Goal: Information Seeking & Learning: Learn about a topic

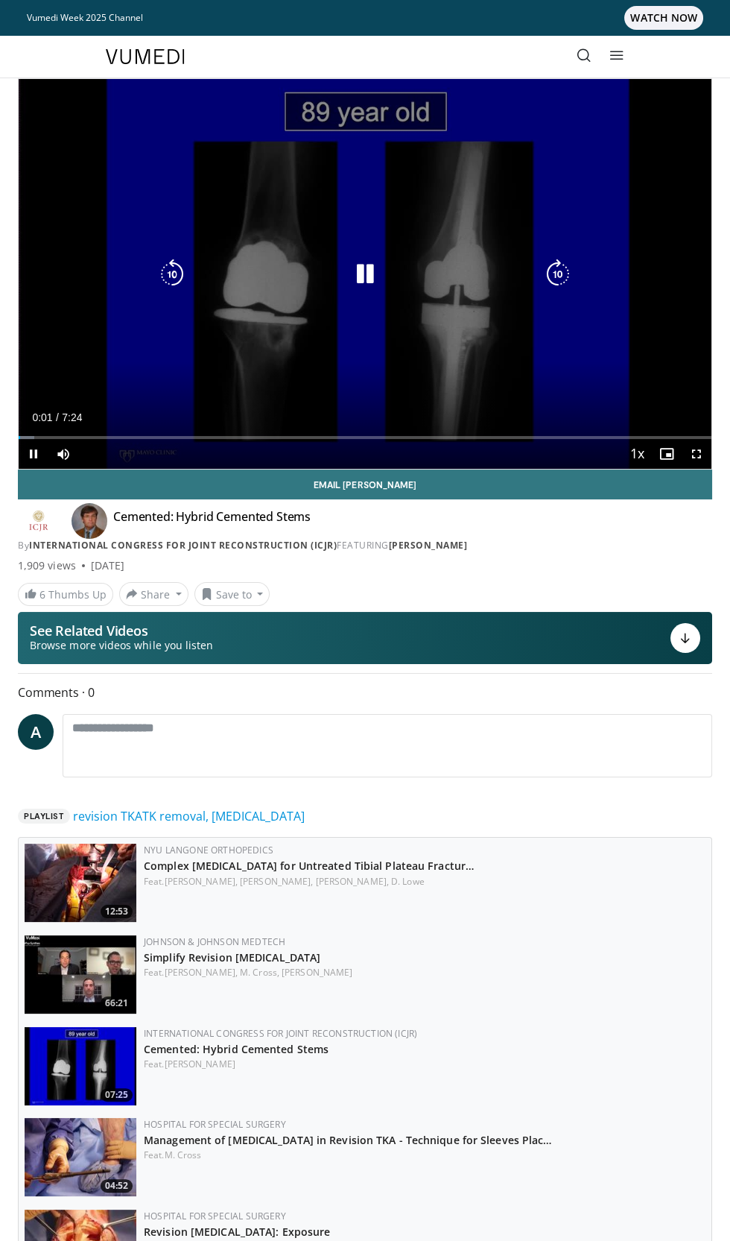
click at [450, 328] on div "10 seconds Tap to unmute" at bounding box center [365, 274] width 693 height 390
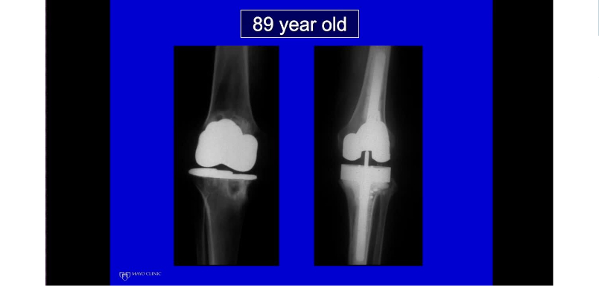
click at [414, 186] on div "10 seconds Tap to unmute" at bounding box center [299, 143] width 599 height 286
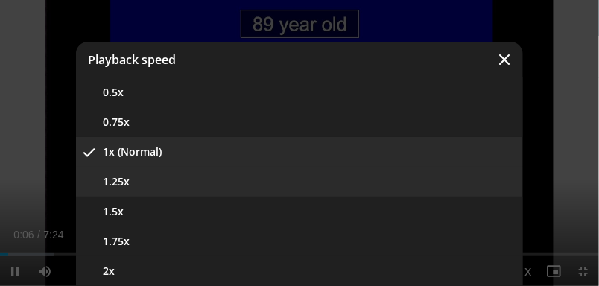
click at [326, 182] on button "1.25x" at bounding box center [299, 182] width 447 height 30
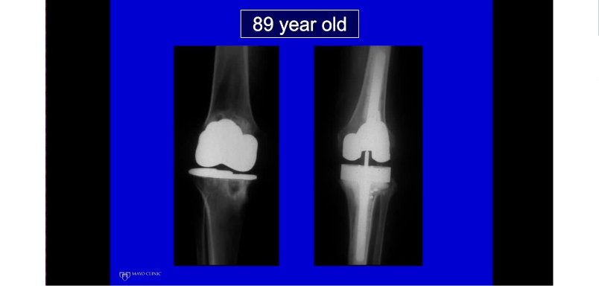
click at [283, 136] on div "Video Player" at bounding box center [299, 143] width 359 height 30
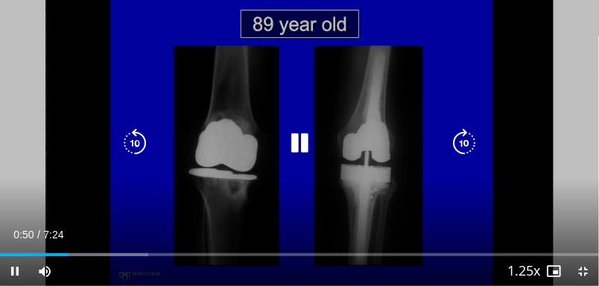
click at [313, 137] on icon "Video Player" at bounding box center [300, 143] width 30 height 30
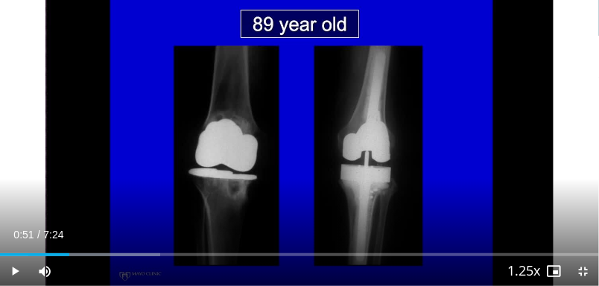
click at [303, 134] on icon "Video Player" at bounding box center [300, 143] width 30 height 30
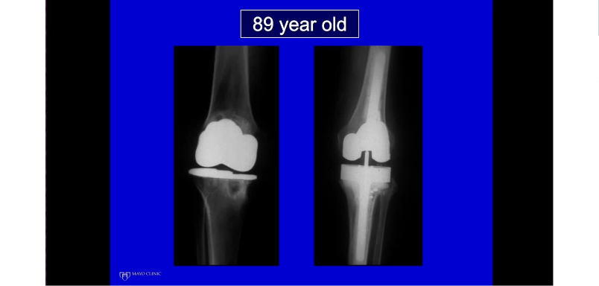
click at [332, 122] on div "10 seconds Tap to unmute" at bounding box center [299, 143] width 599 height 286
click at [316, 95] on div "10 seconds Tap to unmute" at bounding box center [299, 143] width 599 height 286
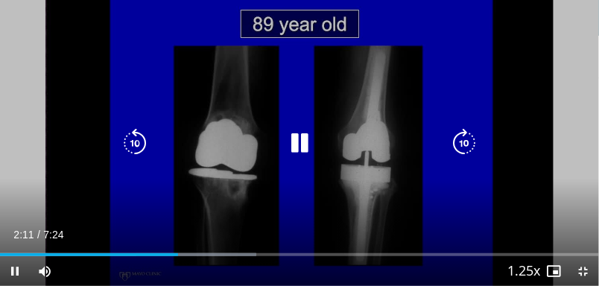
click at [300, 139] on icon "Video Player" at bounding box center [300, 143] width 30 height 30
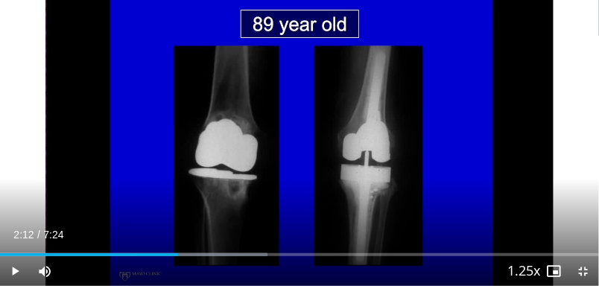
click at [337, 81] on div "10 seconds Tap to unmute" at bounding box center [299, 143] width 599 height 286
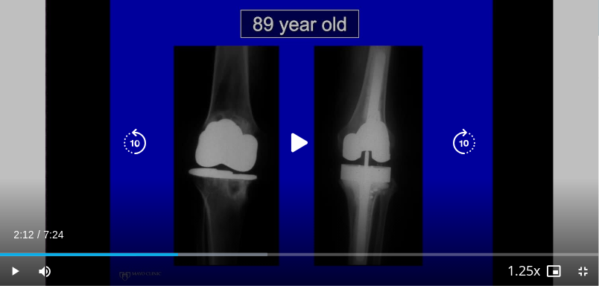
click at [329, 133] on div "Video Player" at bounding box center [299, 143] width 359 height 30
click at [303, 132] on icon "Video Player" at bounding box center [300, 143] width 30 height 30
click at [368, 73] on div "10 seconds Tap to unmute" at bounding box center [299, 143] width 599 height 286
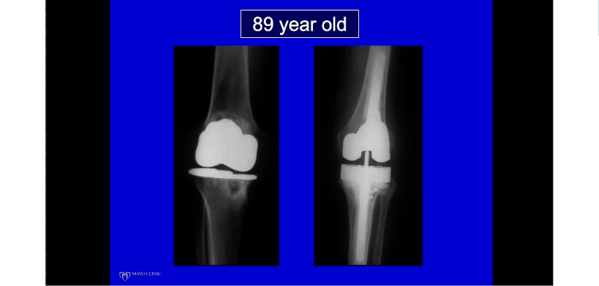
click at [334, 169] on div "10 seconds Tap to unmute" at bounding box center [299, 143] width 599 height 286
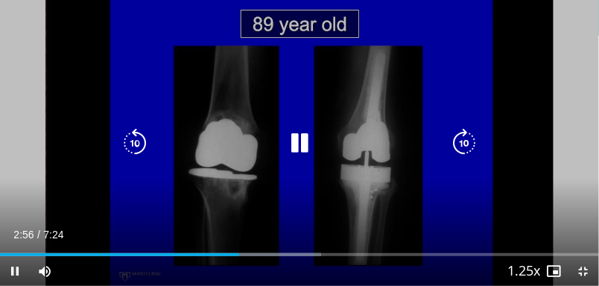
click at [296, 149] on icon "Video Player" at bounding box center [300, 143] width 30 height 30
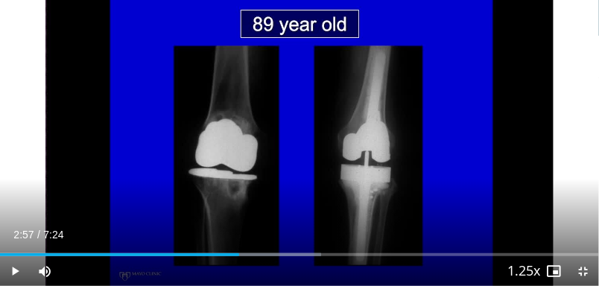
click at [330, 108] on div "10 seconds Tap to unmute" at bounding box center [299, 143] width 599 height 286
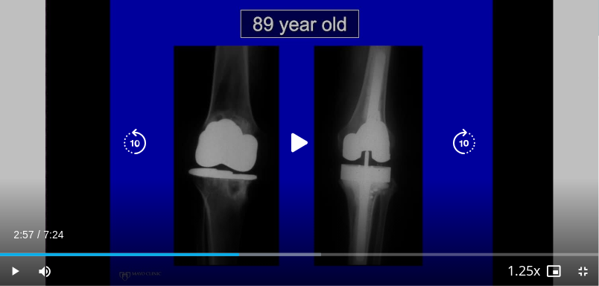
click at [315, 130] on icon "Video Player" at bounding box center [300, 143] width 30 height 30
click at [415, 80] on div "10 seconds Tap to unmute" at bounding box center [299, 143] width 599 height 286
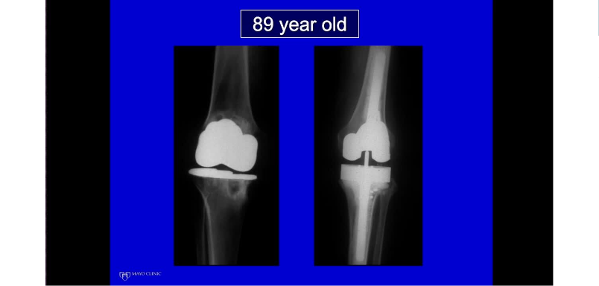
click at [266, 110] on div "10 seconds Tap to unmute" at bounding box center [299, 143] width 599 height 286
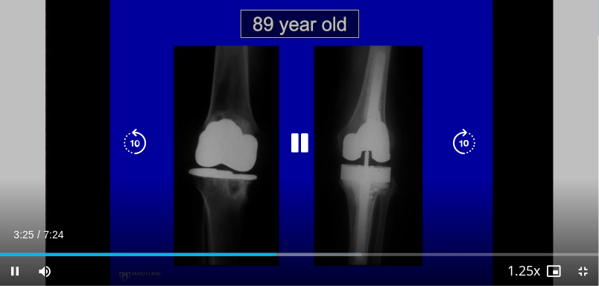
click at [303, 136] on icon "Video Player" at bounding box center [300, 143] width 30 height 30
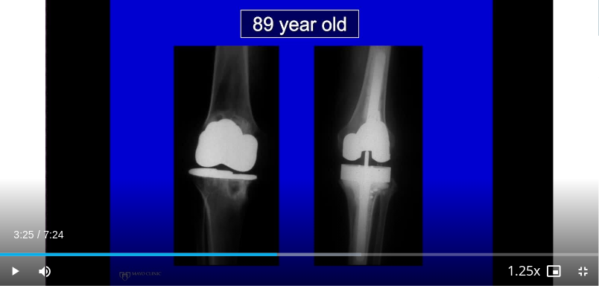
click at [370, 126] on div "10 seconds Tap to unmute" at bounding box center [299, 143] width 599 height 286
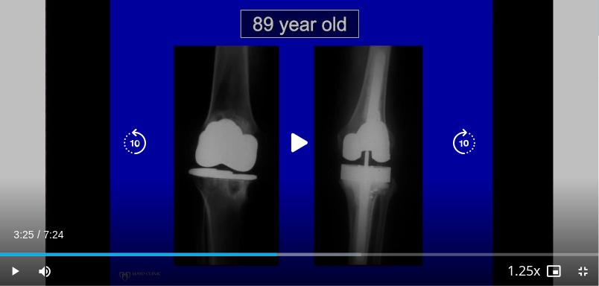
click at [292, 142] on icon "Video Player" at bounding box center [300, 143] width 30 height 30
click at [386, 89] on div "10 seconds Tap to unmute" at bounding box center [299, 143] width 599 height 286
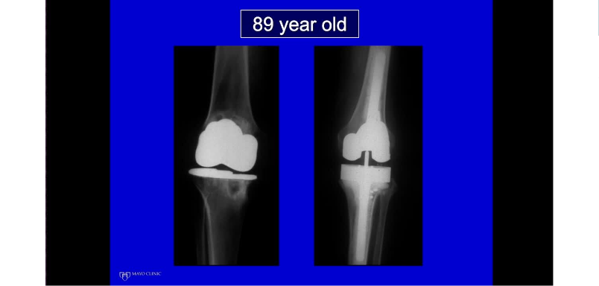
click at [459, 83] on div "10 seconds Tap to unmute" at bounding box center [299, 143] width 599 height 286
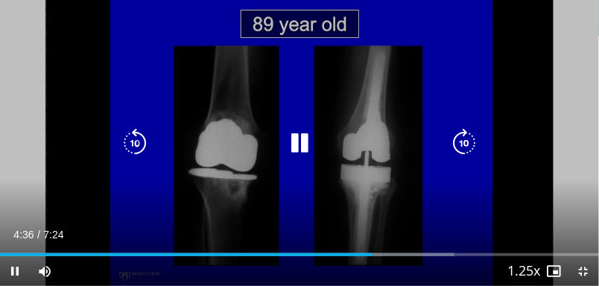
click at [458, 86] on div "10 seconds Tap to unmute" at bounding box center [299, 143] width 599 height 286
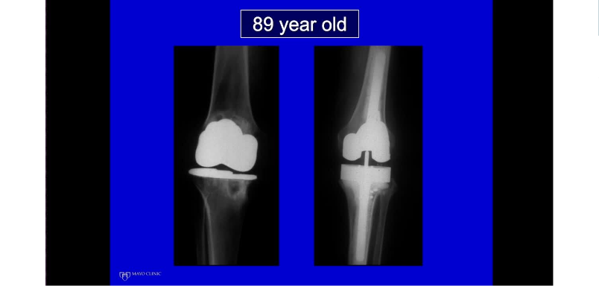
click at [420, 132] on div "Video Player" at bounding box center [299, 143] width 359 height 30
click at [296, 133] on icon "Video Player" at bounding box center [300, 143] width 30 height 30
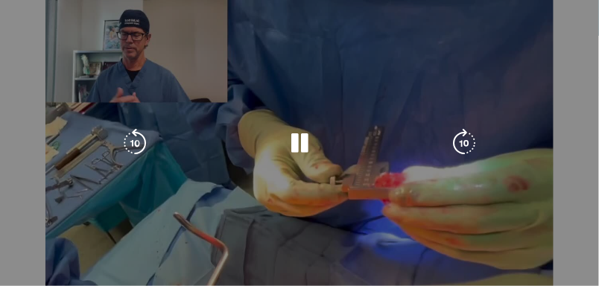
click at [227, 37] on div "10 seconds Tap to unmute" at bounding box center [299, 143] width 599 height 286
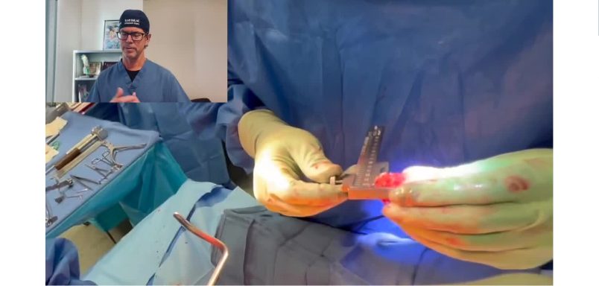
click at [225, 157] on div "Video Player" at bounding box center [299, 143] width 359 height 30
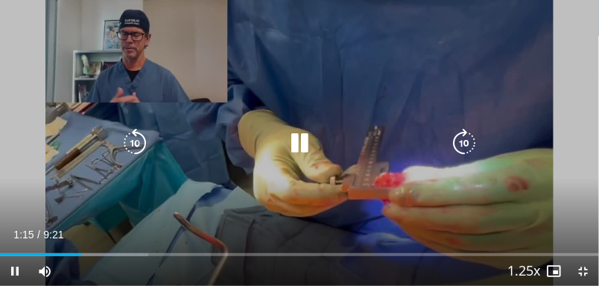
click at [301, 139] on icon "Video Player" at bounding box center [300, 143] width 30 height 30
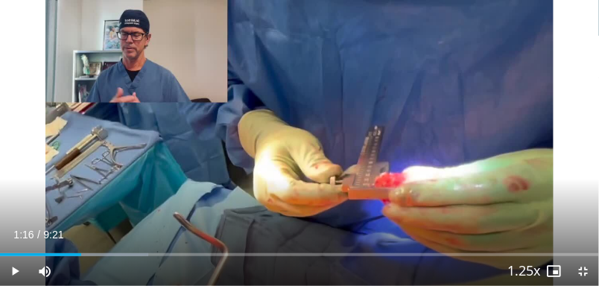
click at [366, 79] on div "10 seconds Tap to unmute" at bounding box center [299, 143] width 599 height 286
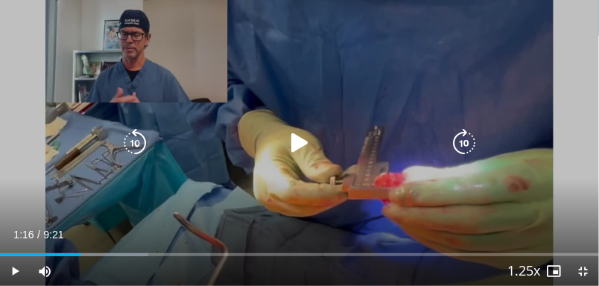
click at [300, 145] on icon "Video Player" at bounding box center [300, 143] width 30 height 30
click at [334, 78] on div "10 seconds Tap to unmute" at bounding box center [299, 143] width 599 height 286
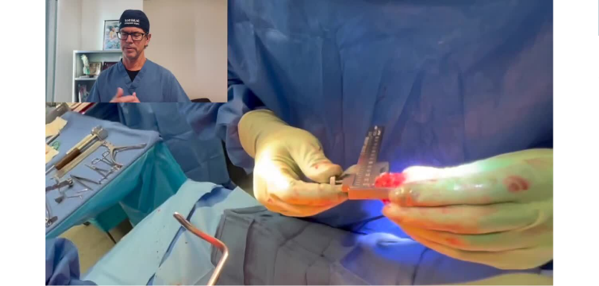
click at [326, 76] on div "10 seconds Tap to unmute" at bounding box center [299, 143] width 599 height 286
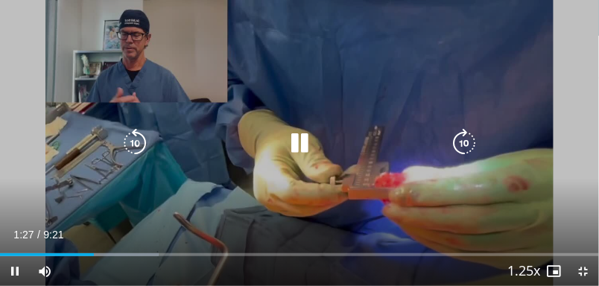
click at [307, 137] on icon "Video Player" at bounding box center [300, 143] width 30 height 30
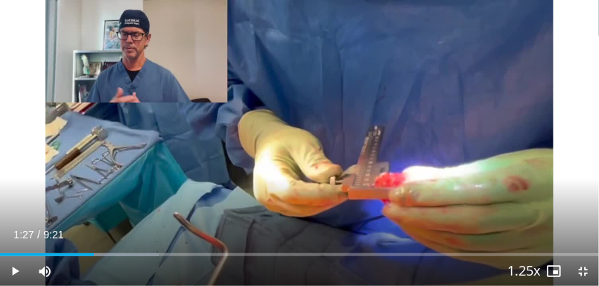
click at [293, 104] on div "10 seconds Tap to unmute" at bounding box center [299, 143] width 599 height 286
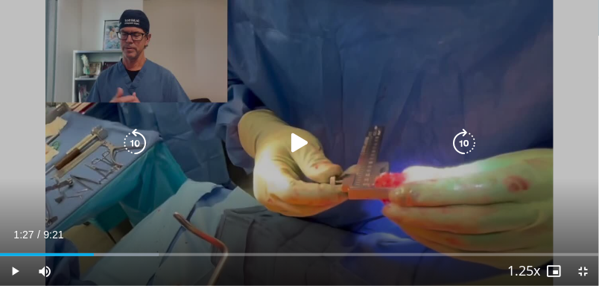
click at [310, 136] on icon "Video Player" at bounding box center [300, 143] width 30 height 30
click at [346, 60] on div "10 seconds Tap to unmute" at bounding box center [299, 143] width 599 height 286
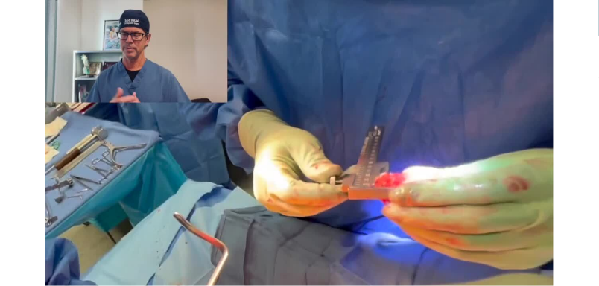
click at [284, 112] on div "10 seconds Tap to unmute" at bounding box center [299, 143] width 599 height 286
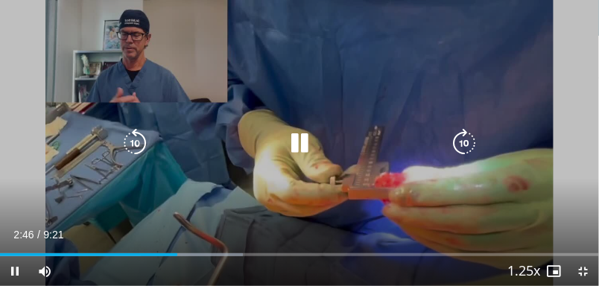
click at [312, 151] on icon "Video Player" at bounding box center [300, 143] width 30 height 30
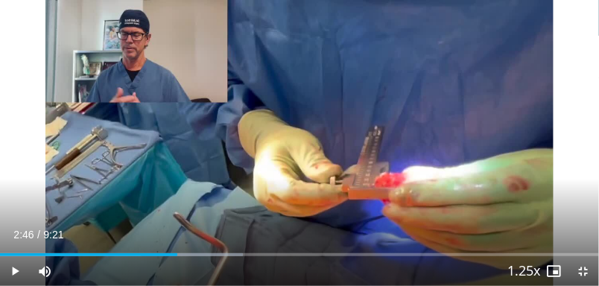
click at [308, 183] on div "10 seconds Tap to unmute" at bounding box center [299, 143] width 599 height 286
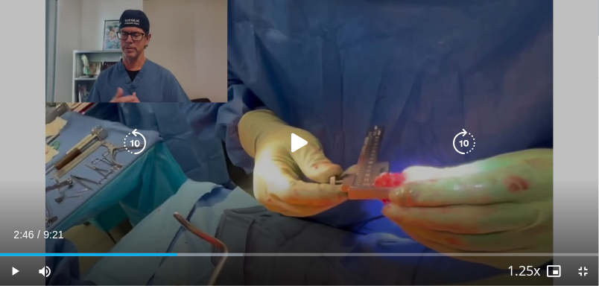
click at [296, 133] on icon "Video Player" at bounding box center [300, 143] width 30 height 30
click at [361, 179] on div "10 seconds Tap to unmute" at bounding box center [299, 143] width 599 height 286
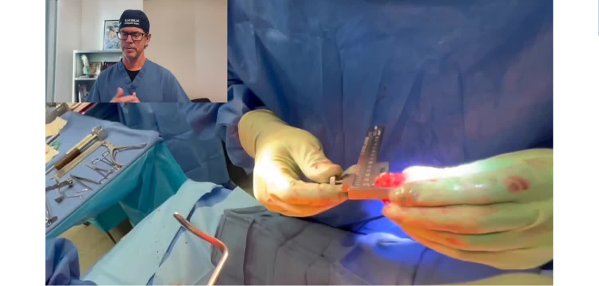
click at [290, 132] on icon "Video Player" at bounding box center [300, 143] width 30 height 30
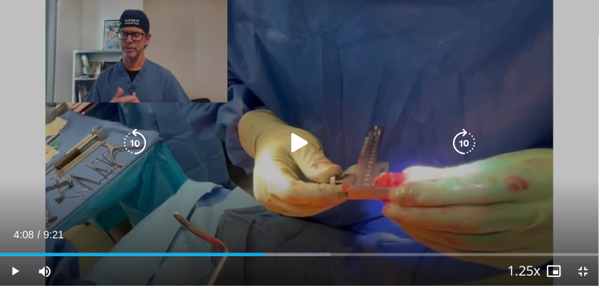
click at [223, 165] on div "10 seconds Tap to unmute" at bounding box center [299, 143] width 599 height 286
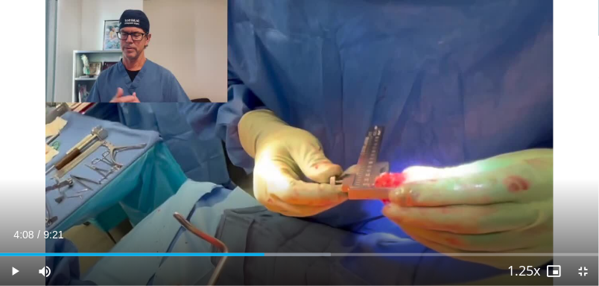
click at [261, 160] on div "10 seconds Tap to unmute" at bounding box center [299, 143] width 599 height 286
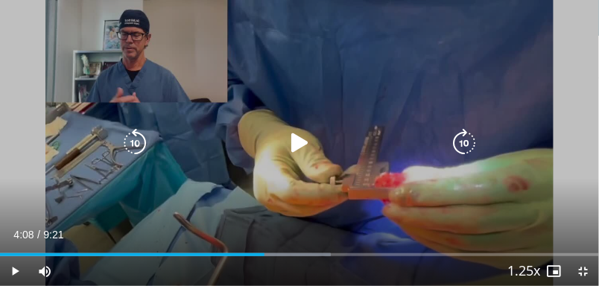
click at [293, 153] on icon "Video Player" at bounding box center [300, 143] width 30 height 30
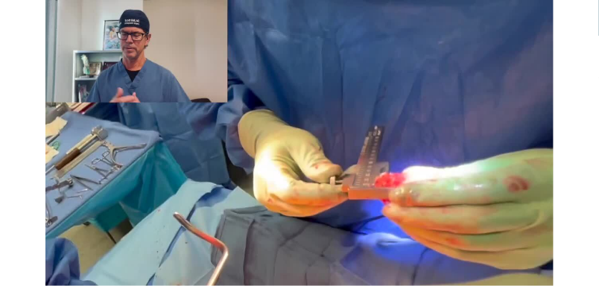
click at [324, 98] on div "10 seconds Tap to unmute" at bounding box center [299, 143] width 599 height 286
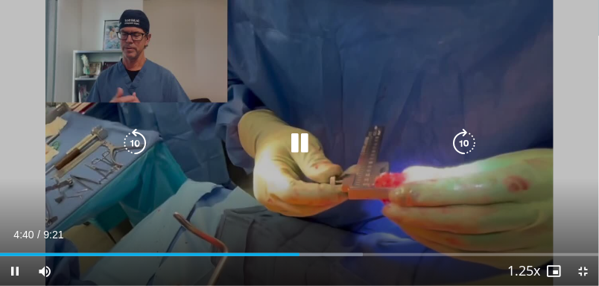
click at [297, 149] on icon "Video Player" at bounding box center [300, 143] width 30 height 30
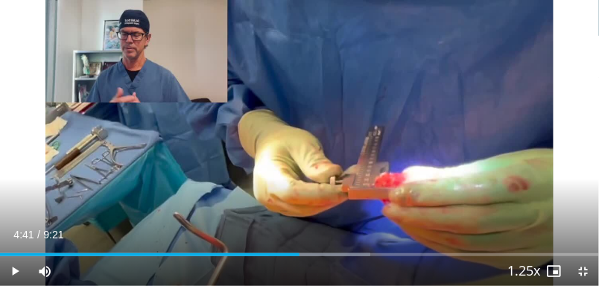
click at [72, 31] on div "10 seconds Tap to unmute" at bounding box center [299, 143] width 599 height 286
click at [256, 77] on div "10 seconds Tap to unmute" at bounding box center [299, 143] width 599 height 286
click at [356, 117] on div "10 seconds Tap to unmute" at bounding box center [299, 143] width 599 height 286
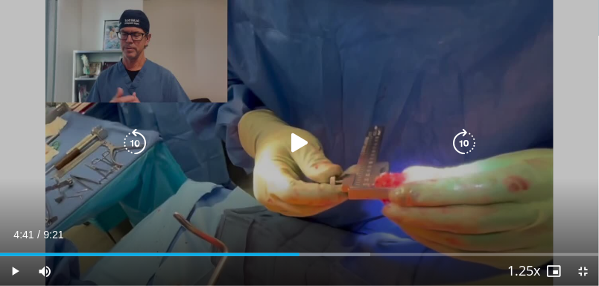
click at [294, 136] on icon "Video Player" at bounding box center [300, 143] width 30 height 30
click at [383, 94] on div "10 seconds Tap to unmute" at bounding box center [299, 143] width 599 height 286
click at [123, 143] on icon "Video Player" at bounding box center [135, 143] width 30 height 30
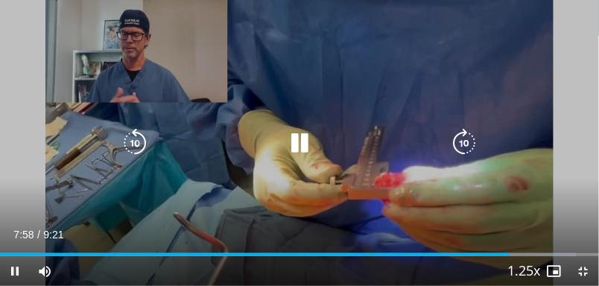
click at [139, 133] on icon "Video Player" at bounding box center [135, 143] width 30 height 30
click at [137, 137] on icon "Video Player" at bounding box center [135, 143] width 30 height 30
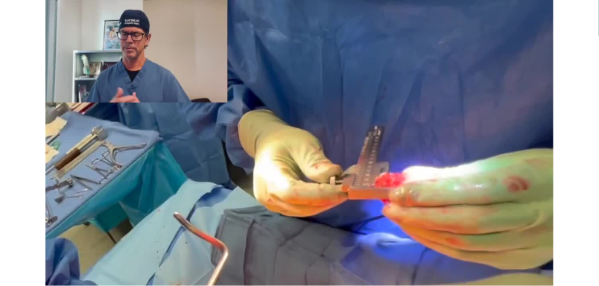
click at [267, 137] on div "Video Player" at bounding box center [299, 143] width 359 height 30
click at [297, 125] on div "20 seconds Tap to unmute" at bounding box center [299, 143] width 599 height 286
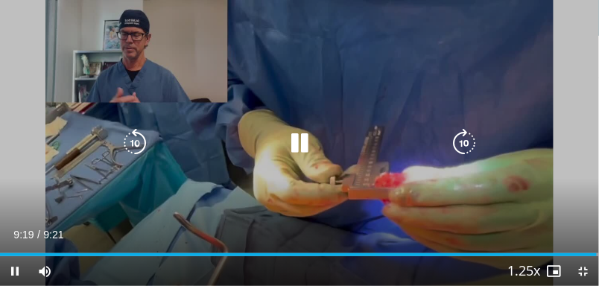
click at [329, 120] on div "20 seconds Tap to unmute" at bounding box center [299, 143] width 599 height 286
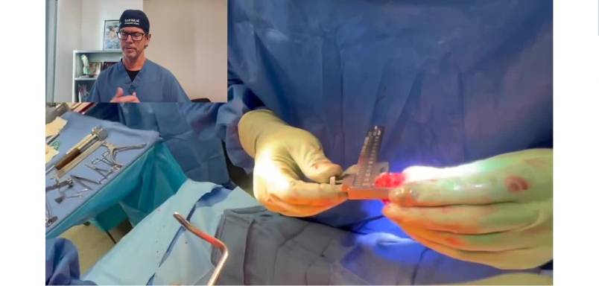
click at [314, 126] on div "20 seconds Tap to unmute" at bounding box center [299, 143] width 599 height 286
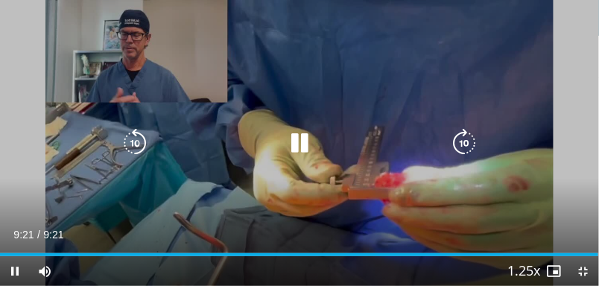
click at [298, 134] on icon "Video Player" at bounding box center [300, 143] width 30 height 30
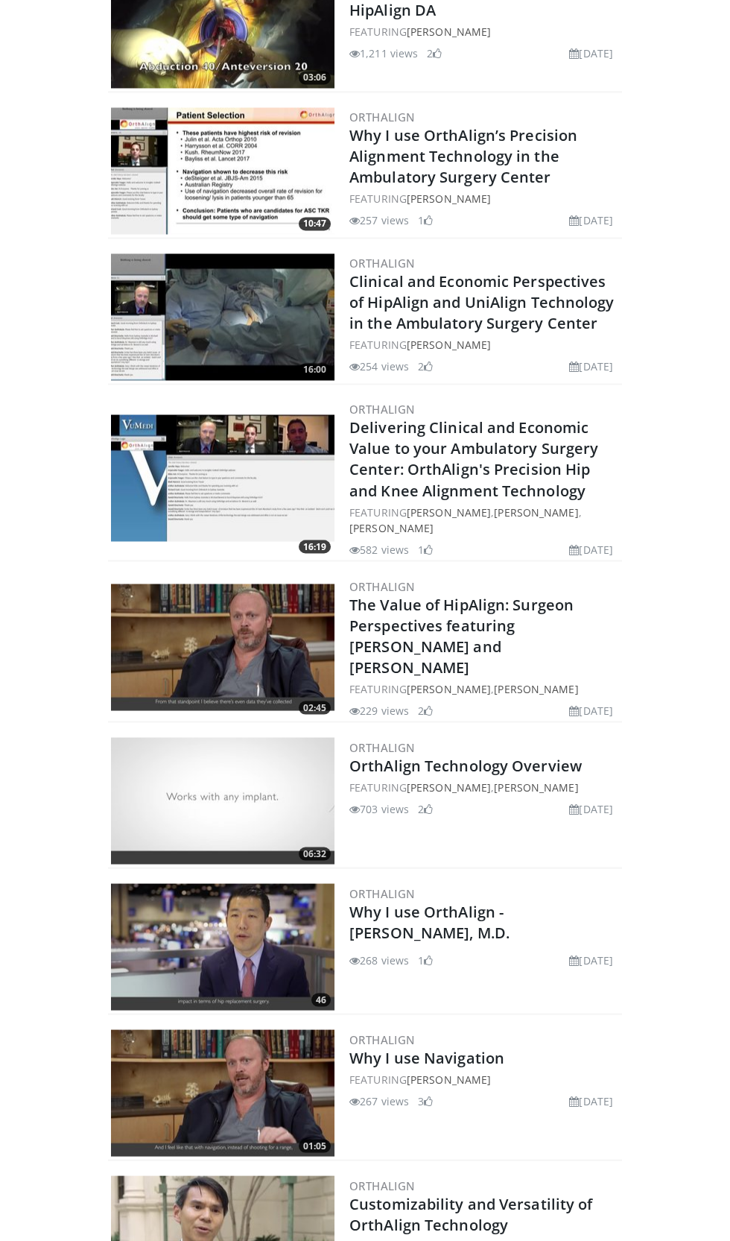
scroll to position [3751, 0]
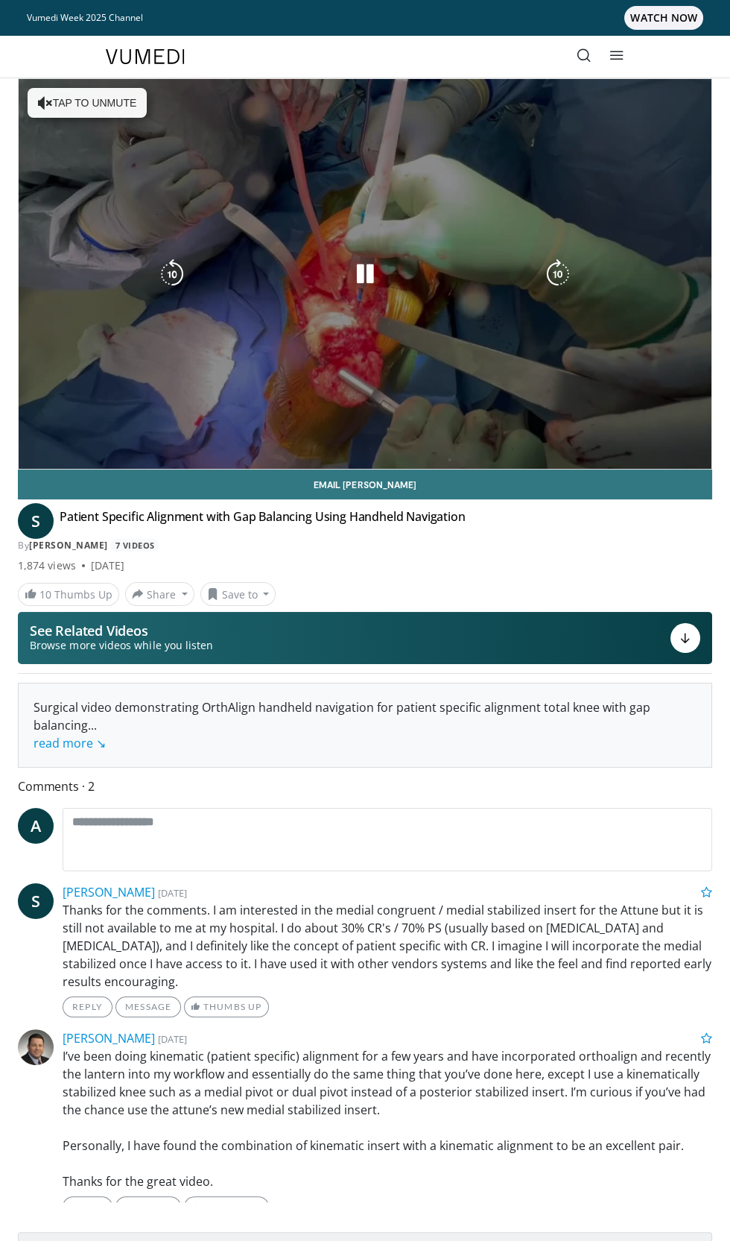
click at [191, 232] on div "10 seconds Tap to unmute" at bounding box center [365, 274] width 693 height 390
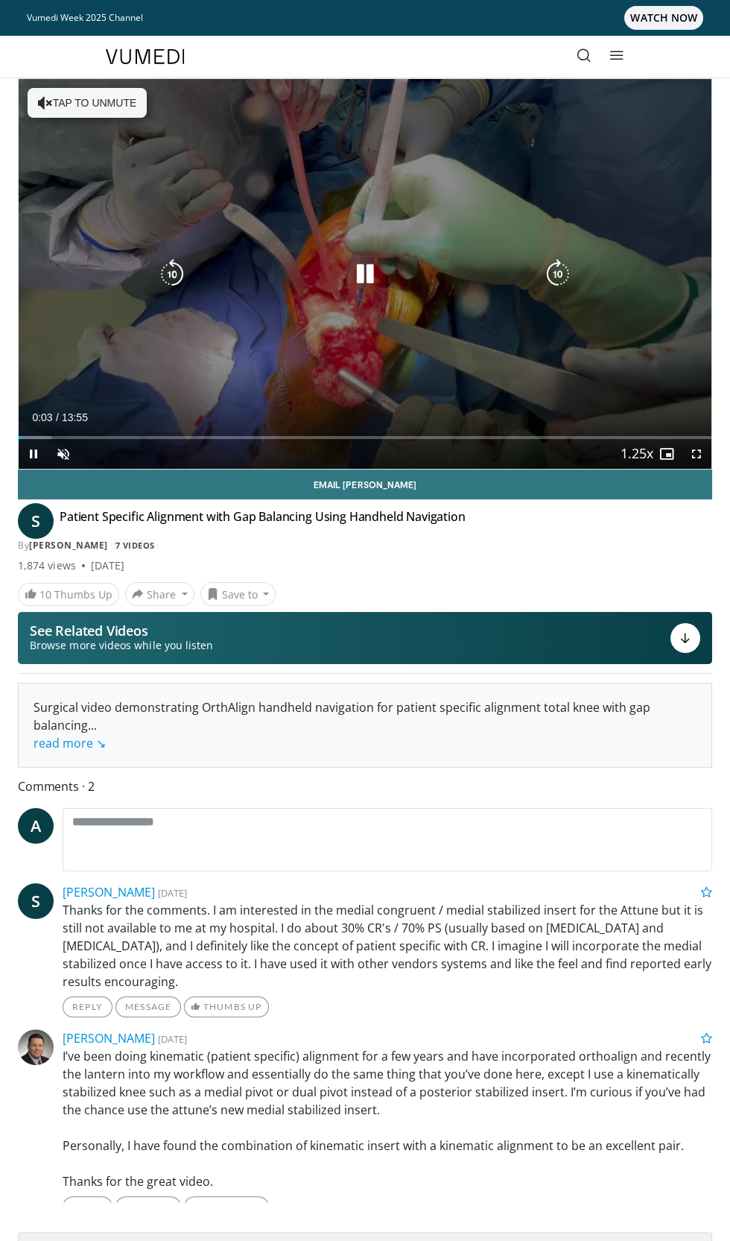
click at [79, 105] on div "10 seconds Tap to unmute" at bounding box center [365, 274] width 693 height 390
click at [558, 266] on icon "Video Player" at bounding box center [558, 274] width 30 height 30
click at [547, 272] on icon "Video Player" at bounding box center [558, 274] width 30 height 30
click at [551, 288] on icon "Video Player" at bounding box center [558, 274] width 30 height 30
click at [351, 273] on icon "Video Player" at bounding box center [365, 274] width 30 height 30
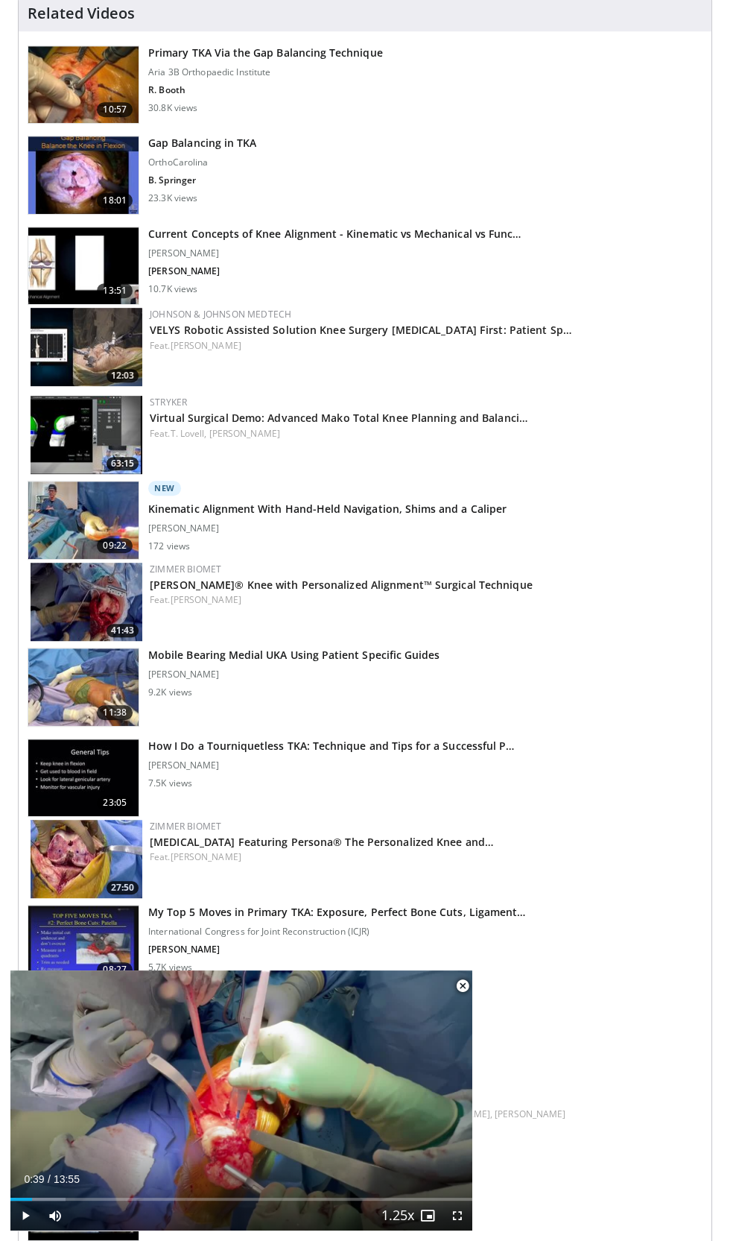
scroll to position [1087, 0]
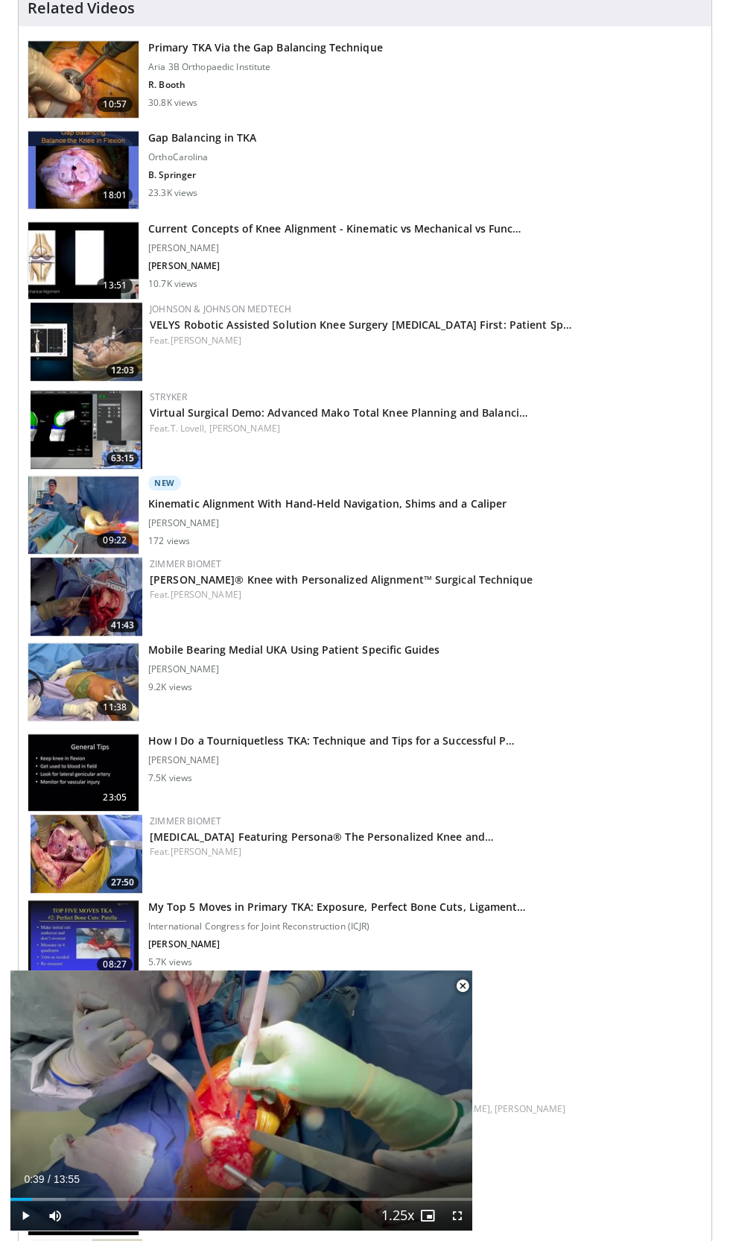
click at [244, 517] on p "[PERSON_NAME]" at bounding box center [327, 523] width 359 height 12
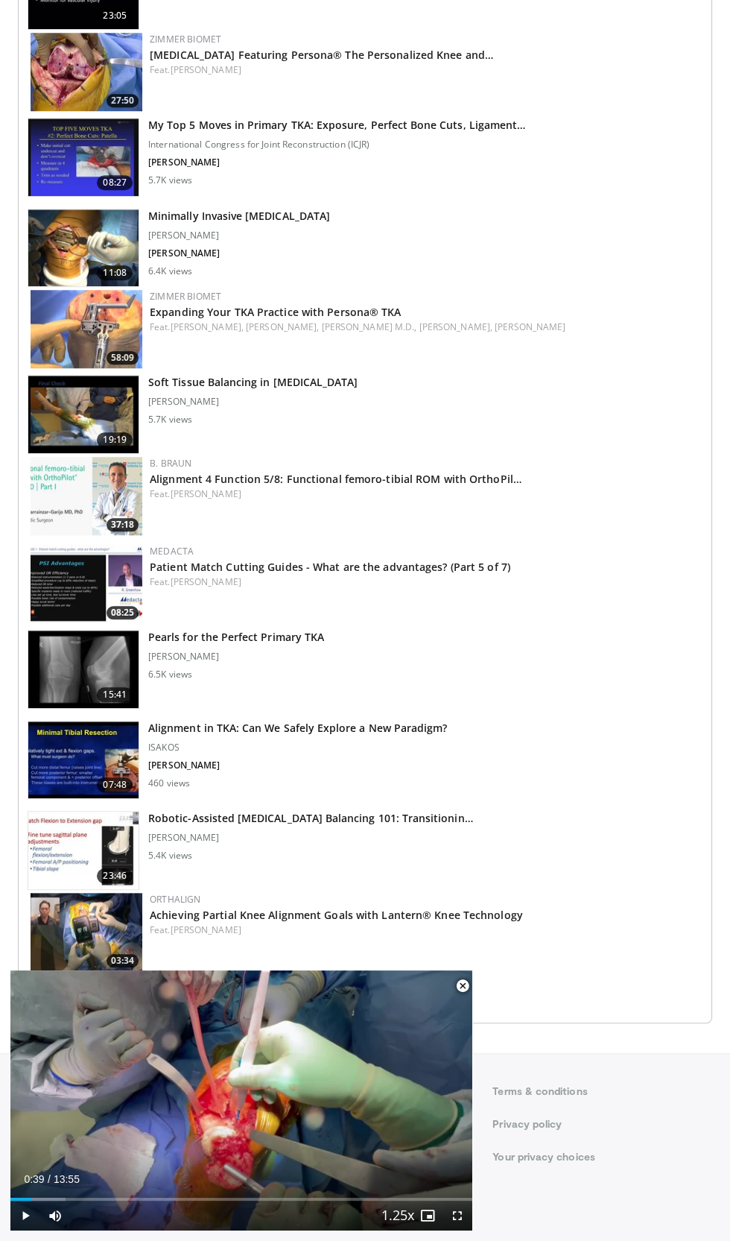
scroll to position [1872, 0]
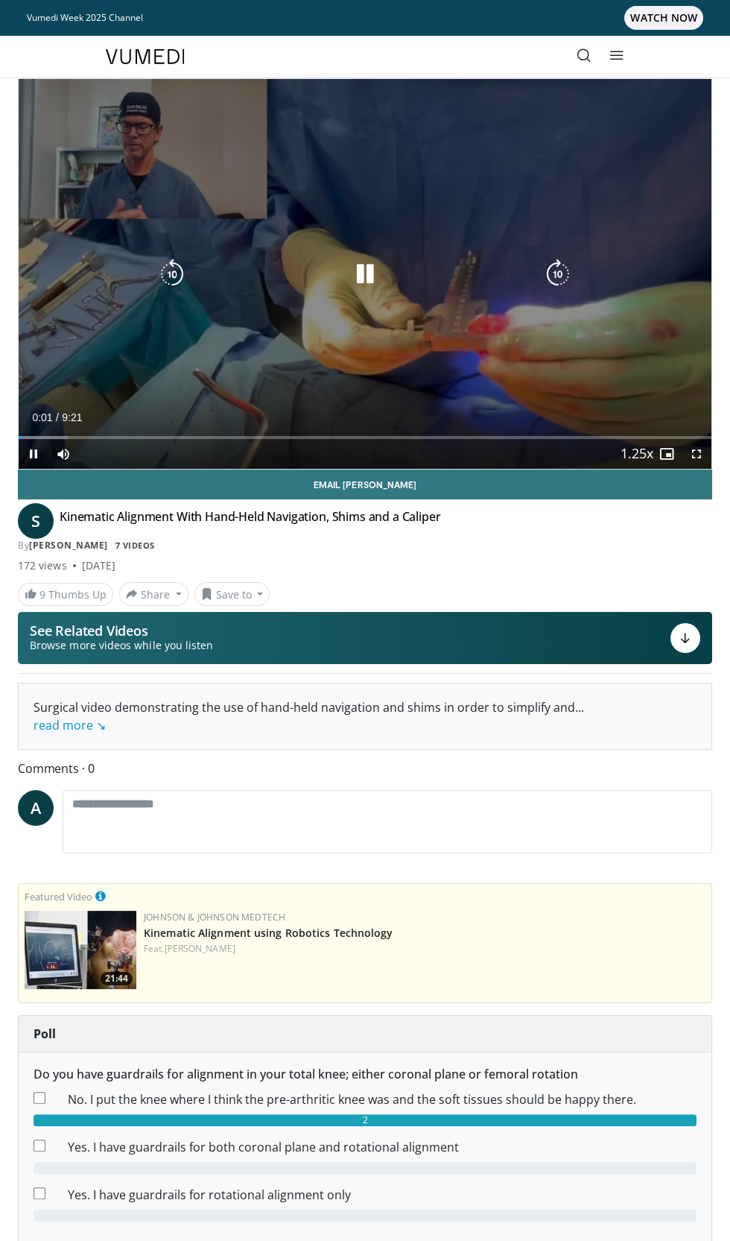
click at [212, 313] on div "10 seconds Tap to unmute" at bounding box center [365, 274] width 693 height 390
click at [593, 271] on div "10 seconds Tap to unmute" at bounding box center [365, 274] width 693 height 390
click at [565, 273] on icon "Video Player" at bounding box center [558, 274] width 30 height 30
click at [572, 275] on icon "Video Player" at bounding box center [558, 274] width 30 height 30
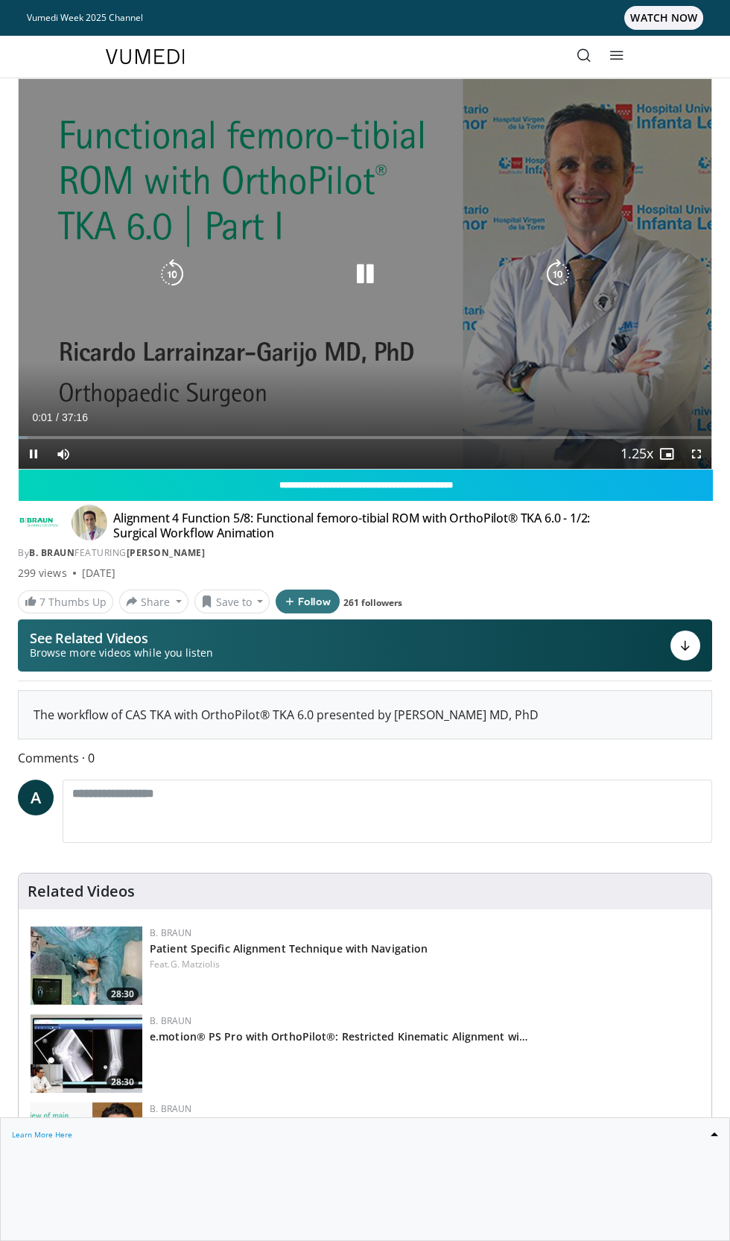
click at [508, 347] on div "10 seconds Tap to unmute" at bounding box center [365, 274] width 693 height 390
click at [569, 280] on icon "Video Player" at bounding box center [558, 274] width 30 height 30
click at [566, 285] on icon "Video Player" at bounding box center [558, 274] width 30 height 30
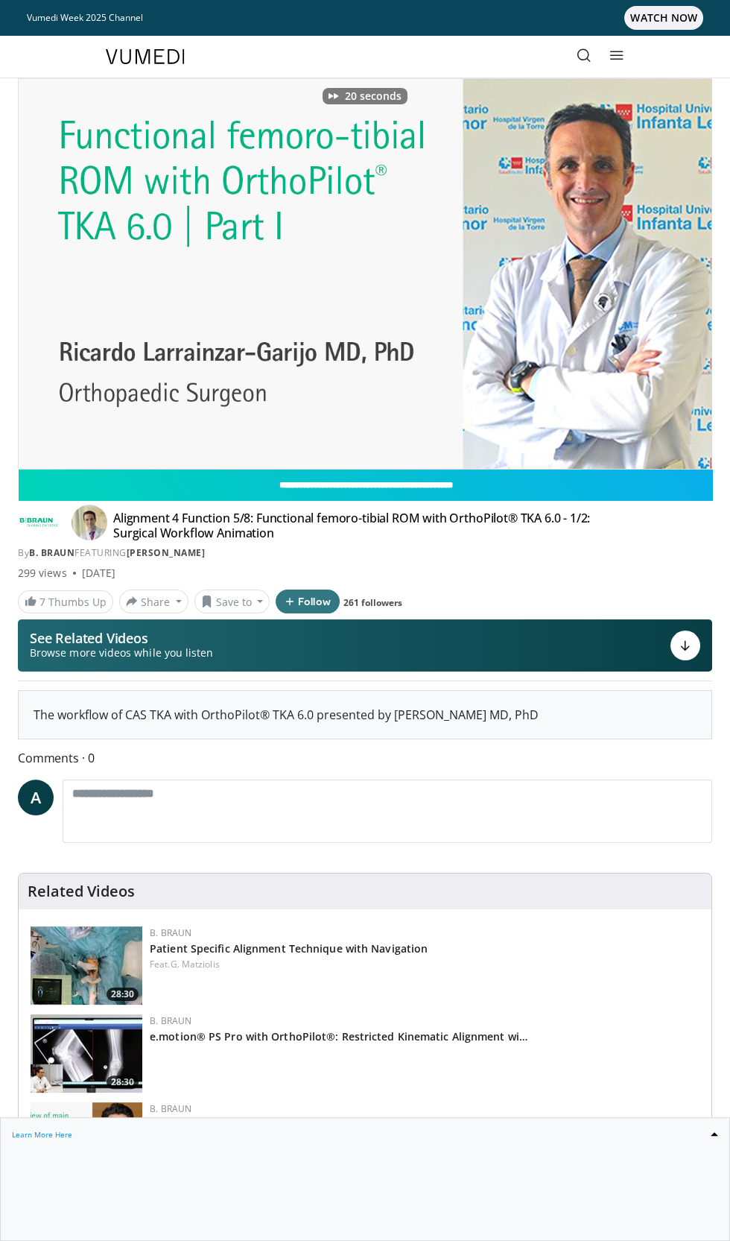
click at [570, 313] on div "20 seconds Tap to unmute" at bounding box center [365, 274] width 693 height 390
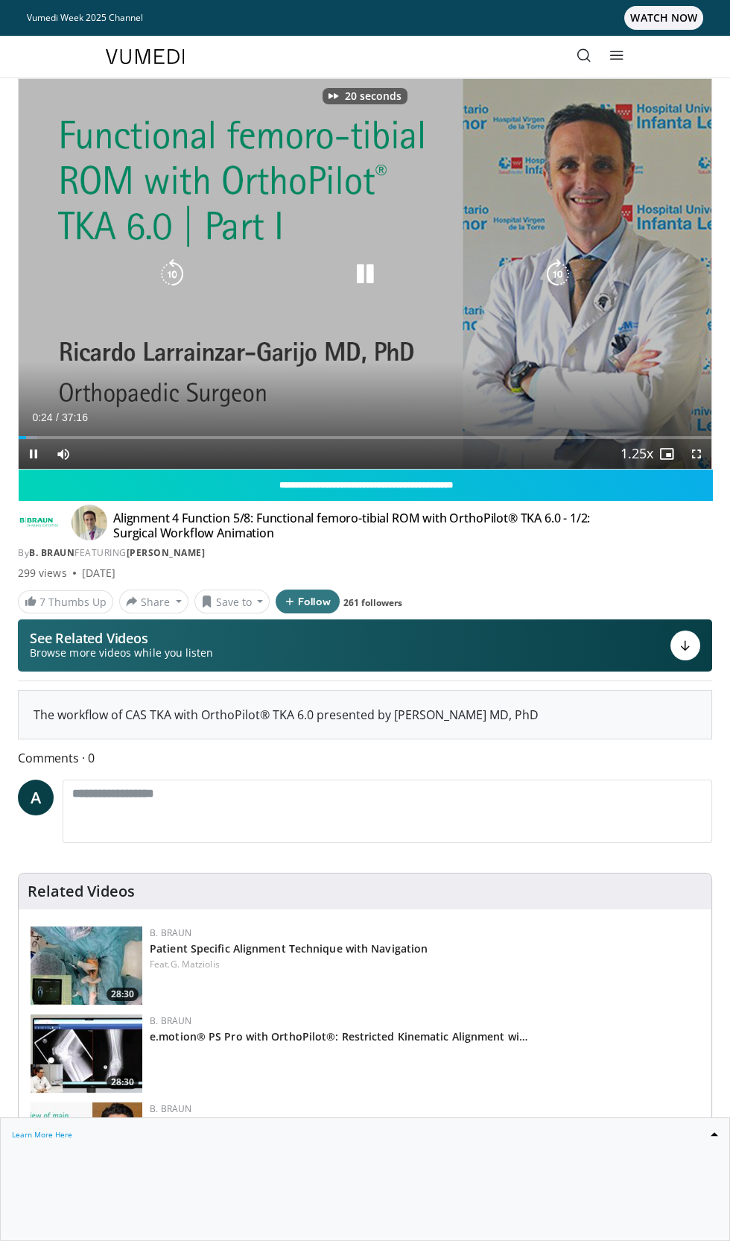
click at [559, 320] on div "20 seconds Tap to unmute" at bounding box center [365, 274] width 693 height 390
click at [546, 282] on icon "Video Player" at bounding box center [558, 274] width 30 height 30
click at [555, 276] on icon "Video Player" at bounding box center [558, 274] width 30 height 30
click at [549, 272] on icon "Video Player" at bounding box center [558, 274] width 30 height 30
click at [560, 281] on icon "Video Player" at bounding box center [558, 274] width 30 height 30
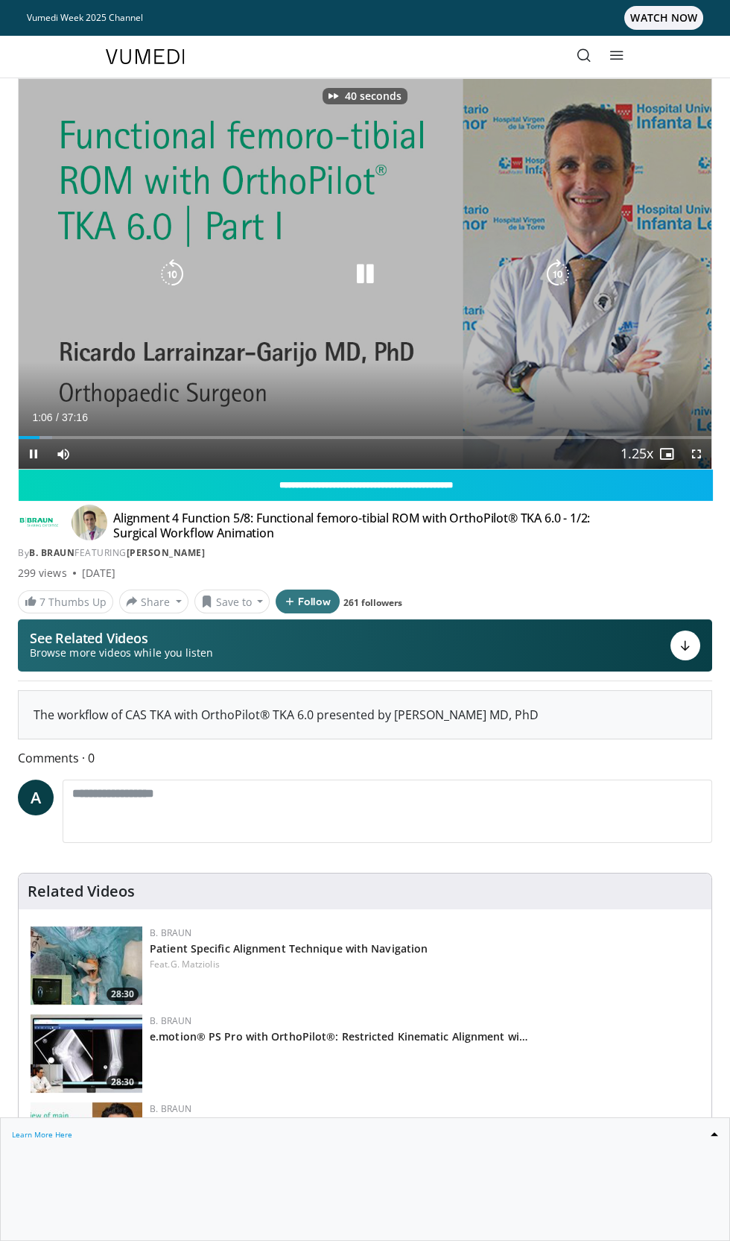
click at [562, 284] on icon "Video Player" at bounding box center [558, 274] width 30 height 30
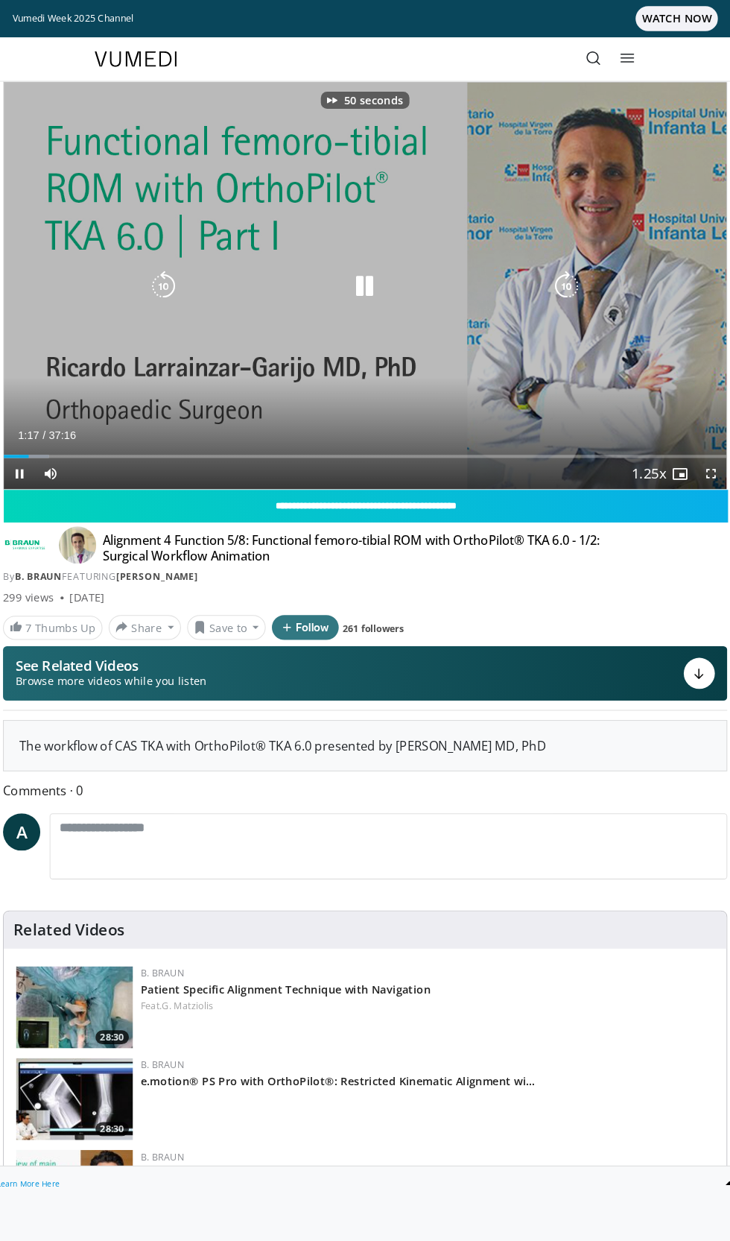
click at [558, 279] on icon "Video Player" at bounding box center [558, 274] width 30 height 30
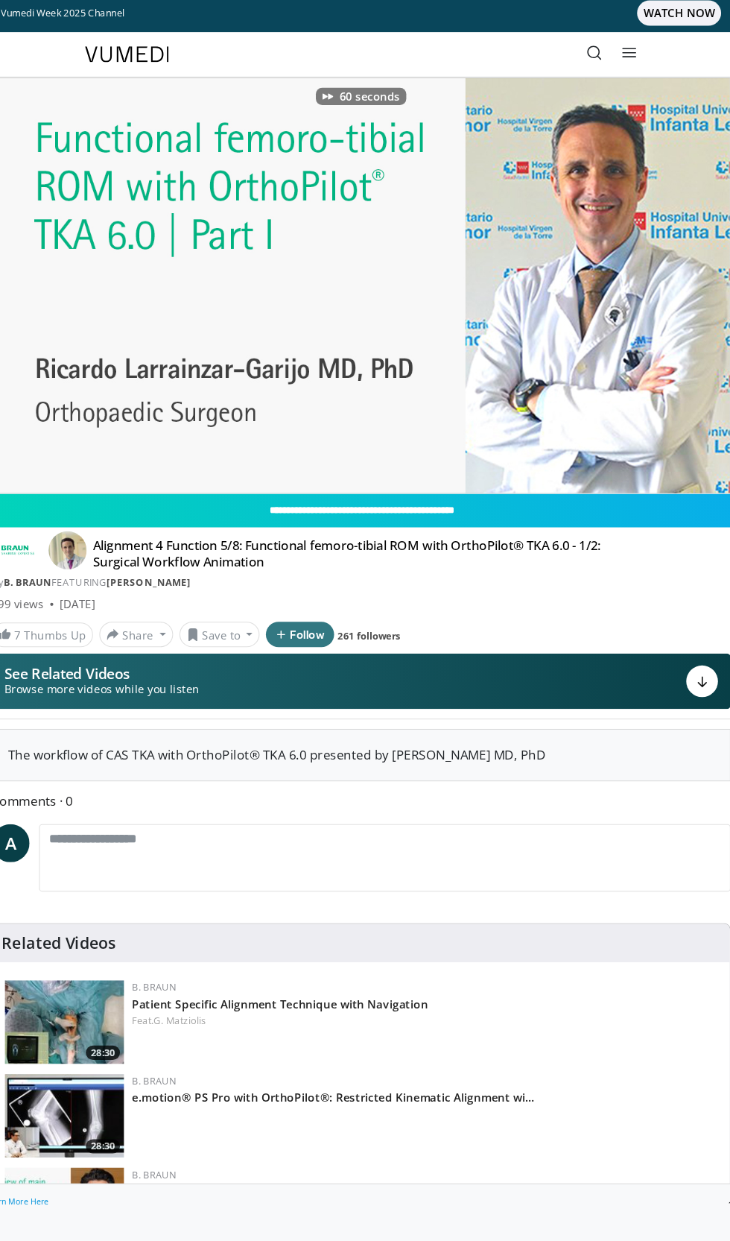
click at [570, 317] on div "60 seconds Tap to unmute" at bounding box center [365, 274] width 693 height 390
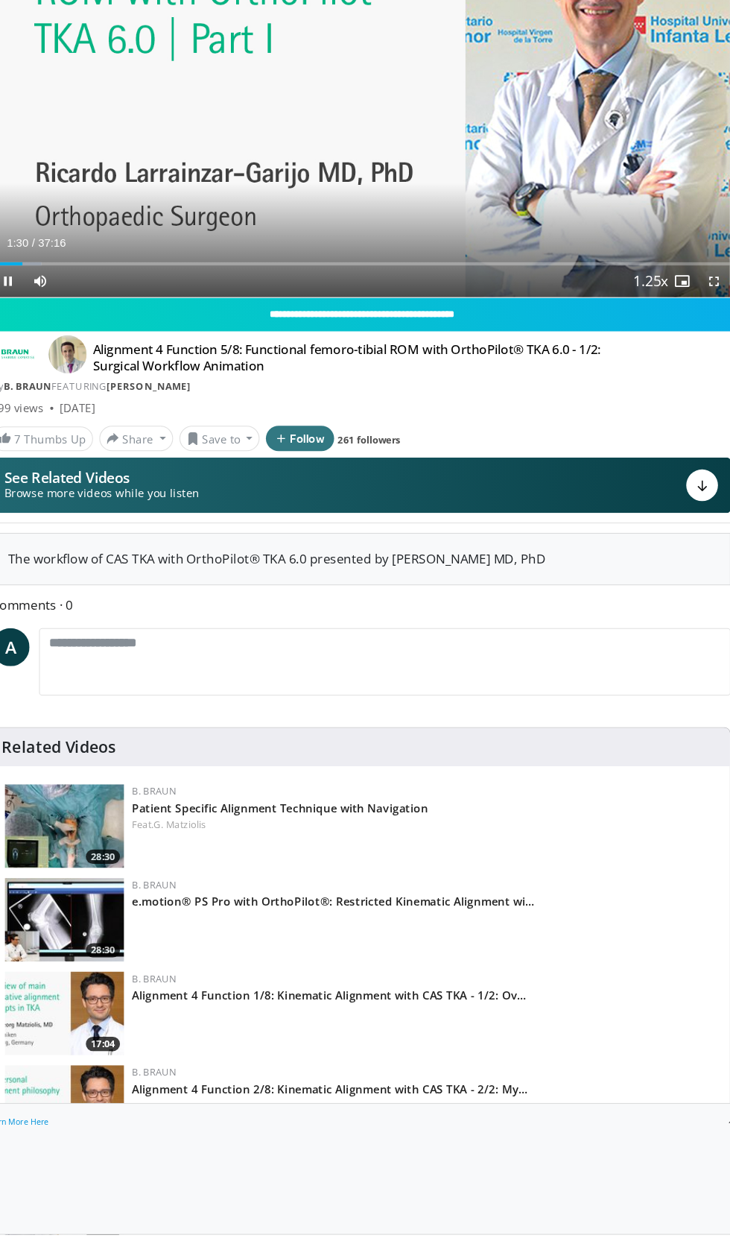
scroll to position [112, 0]
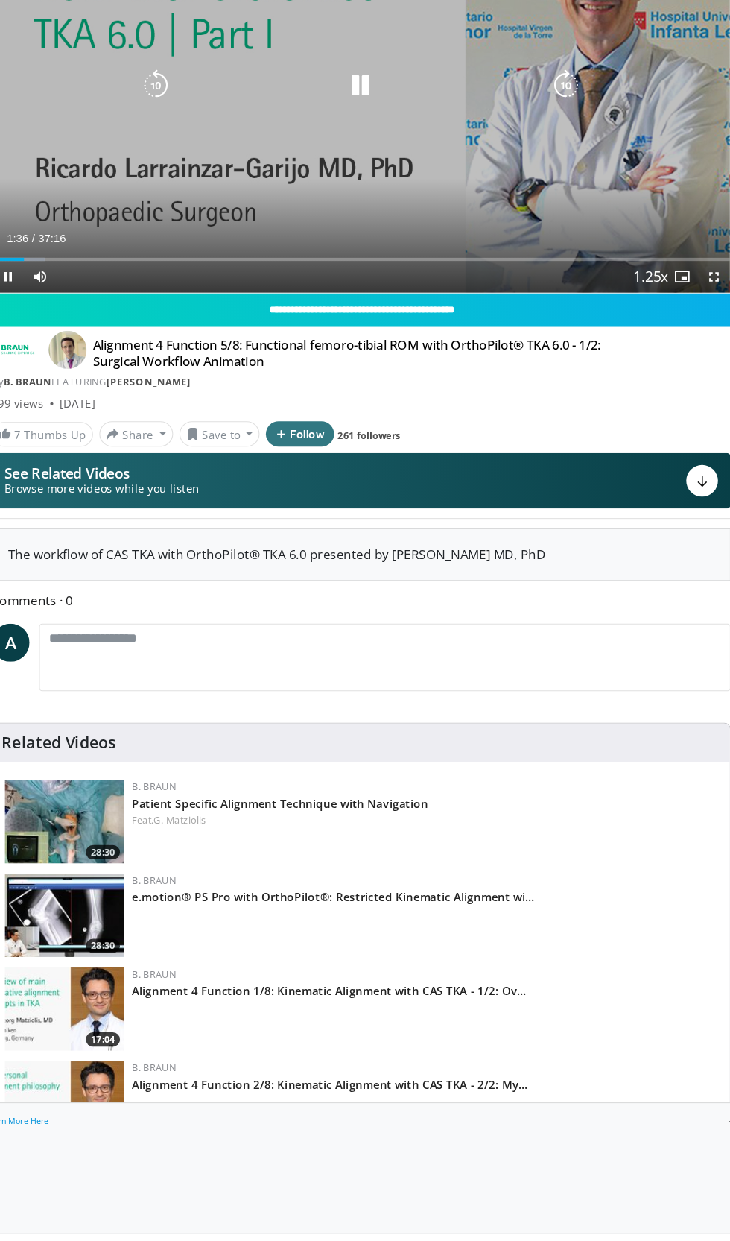
click at [179, 271] on div "60 seconds Tap to unmute" at bounding box center [365, 162] width 693 height 390
click at [208, 327] on div "Current Time 1:38 / Duration 37:16 Pause Skip Backward Skip Forward Mute Loaded…" at bounding box center [365, 342] width 693 height 30
click at [215, 299] on div "Current Time 1:39 / Duration 37:16" at bounding box center [365, 305] width 693 height 13
click at [241, 309] on div "Current Time 1:40 / Duration 37:16" at bounding box center [365, 305] width 693 height 13
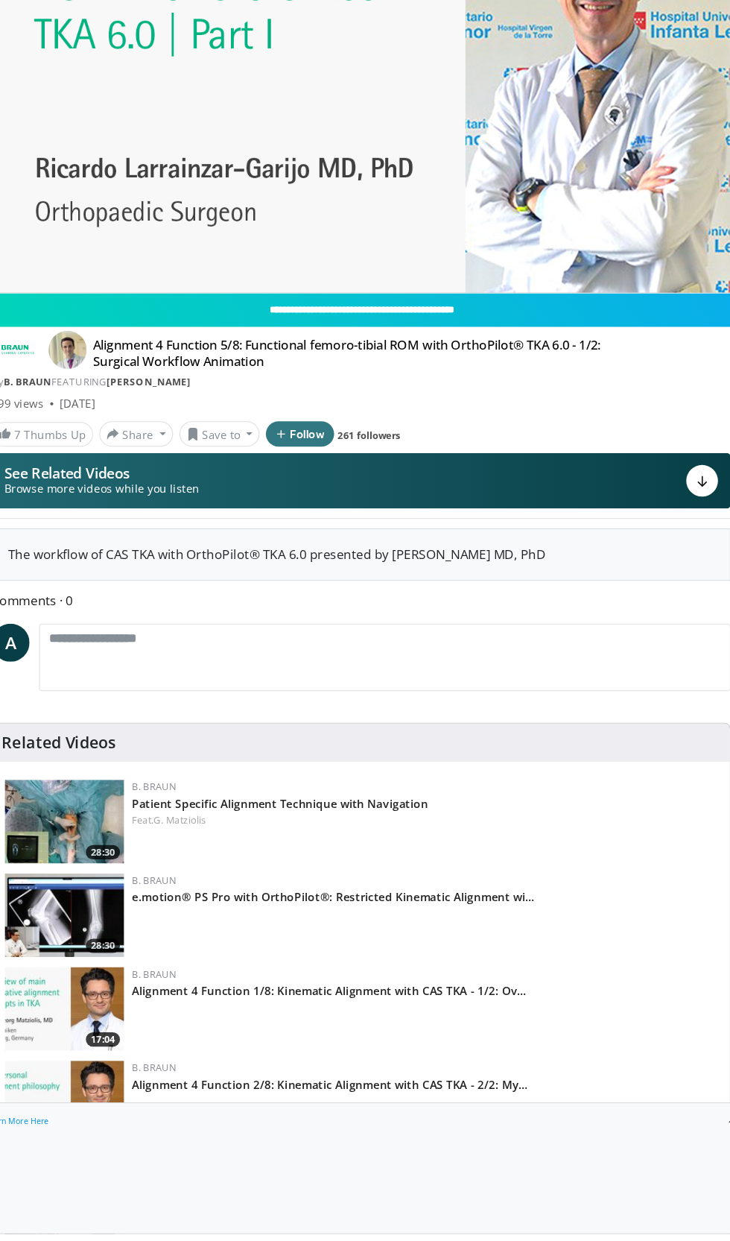
click at [250, 357] on div "Current Time 1:40 / Duration 37:16 Pause Skip Backward Skip Forward Mute Loaded…" at bounding box center [365, 372] width 693 height 30
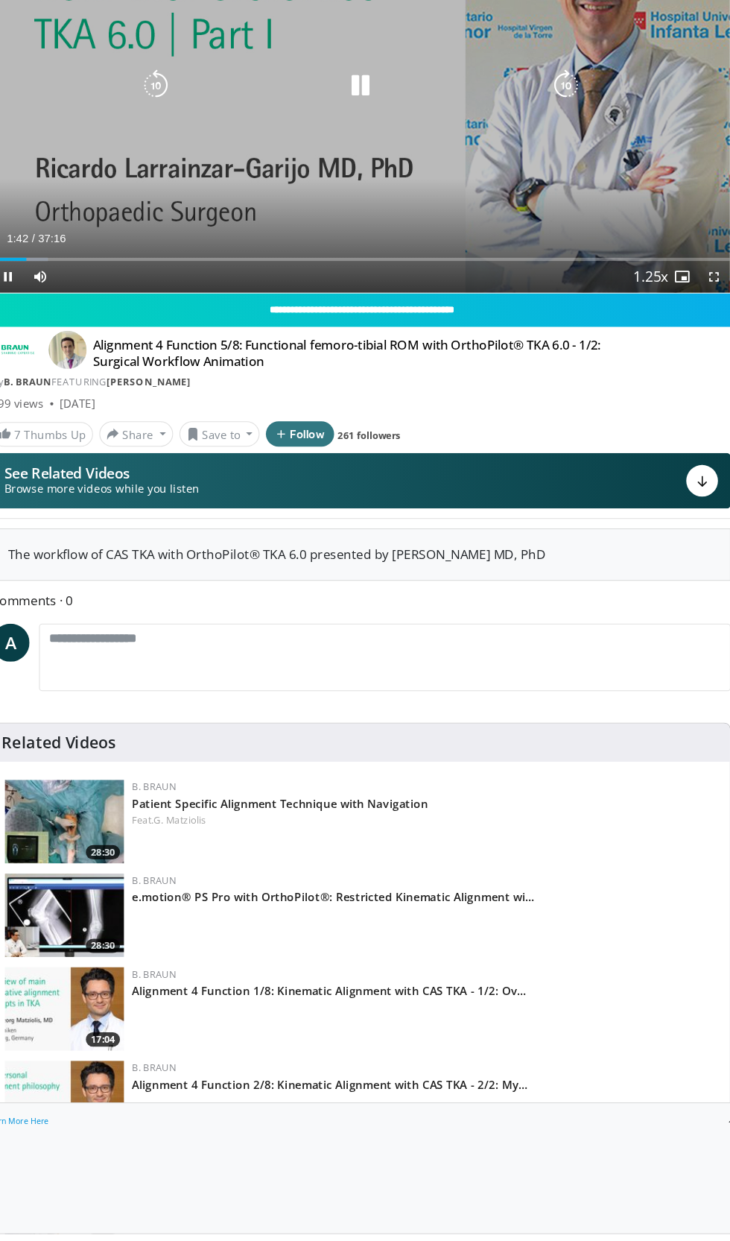
click at [206, 337] on div "Current Time 1:42 / Duration 37:16 Pause Skip Backward Skip Forward Mute Loaded…" at bounding box center [365, 342] width 693 height 30
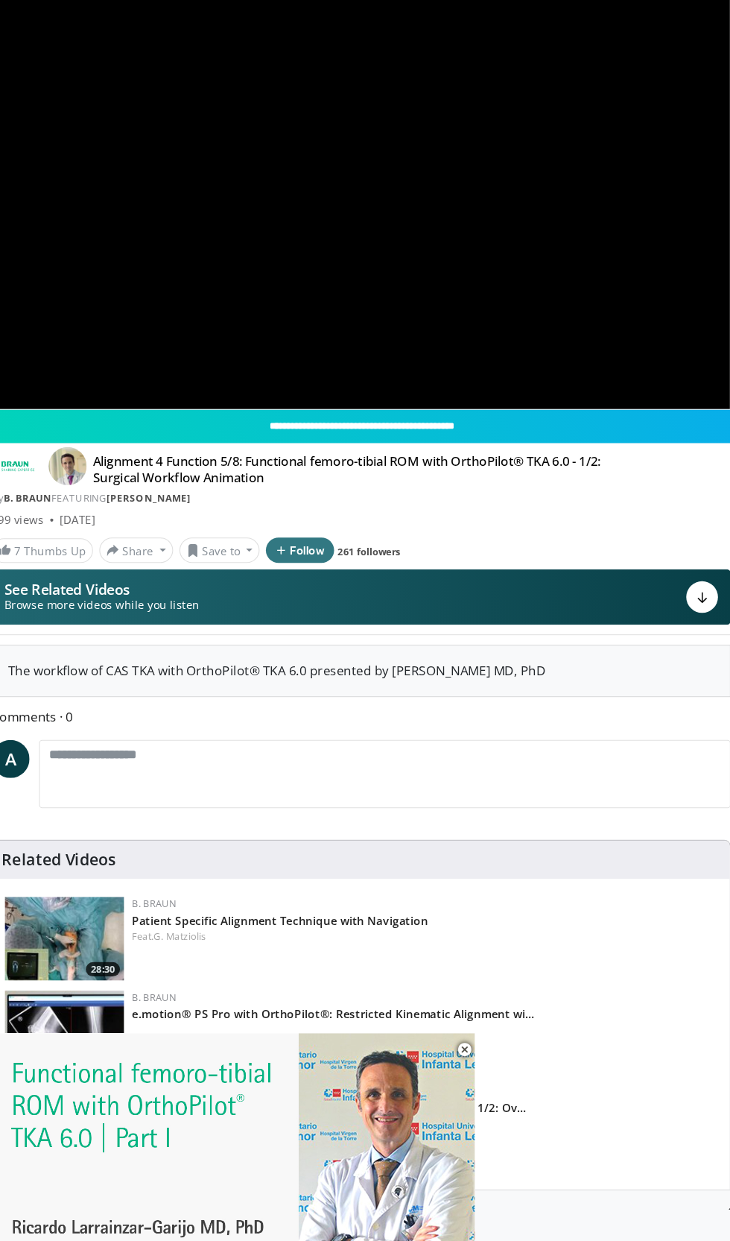
scroll to position [0, 0]
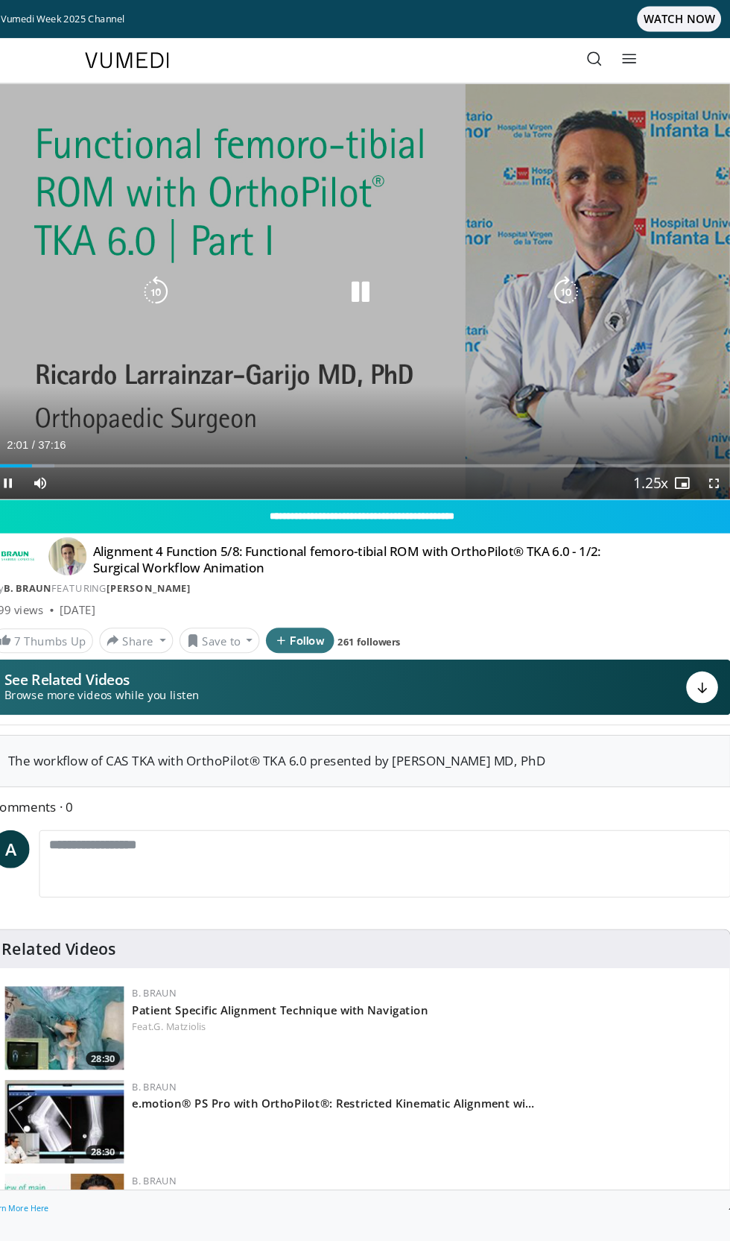
click at [212, 285] on div "Video Player" at bounding box center [365, 274] width 416 height 30
click at [566, 288] on icon "Video Player" at bounding box center [558, 274] width 30 height 30
click at [572, 286] on icon "Video Player" at bounding box center [558, 274] width 30 height 30
click at [566, 281] on icon "Video Player" at bounding box center [558, 274] width 30 height 30
click at [569, 282] on icon "Video Player" at bounding box center [558, 274] width 30 height 30
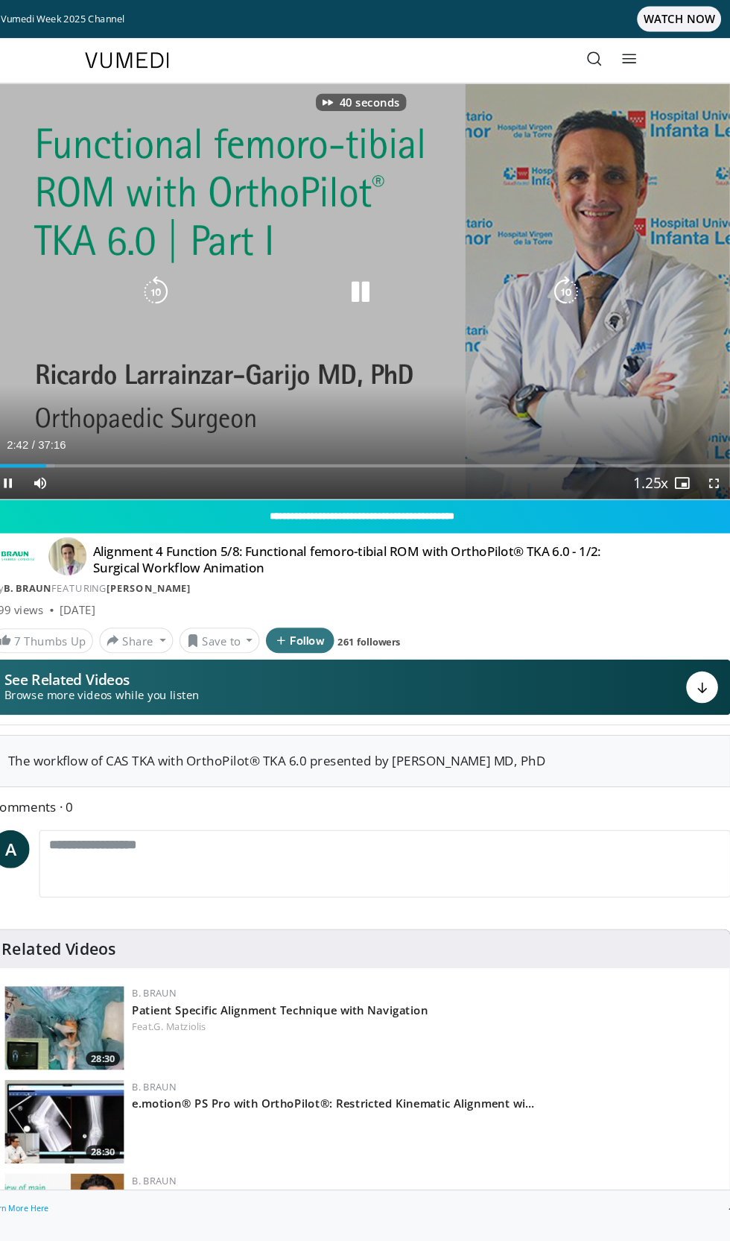
click at [569, 281] on icon "Video Player" at bounding box center [558, 274] width 30 height 30
click at [566, 280] on icon "Video Player" at bounding box center [558, 274] width 30 height 30
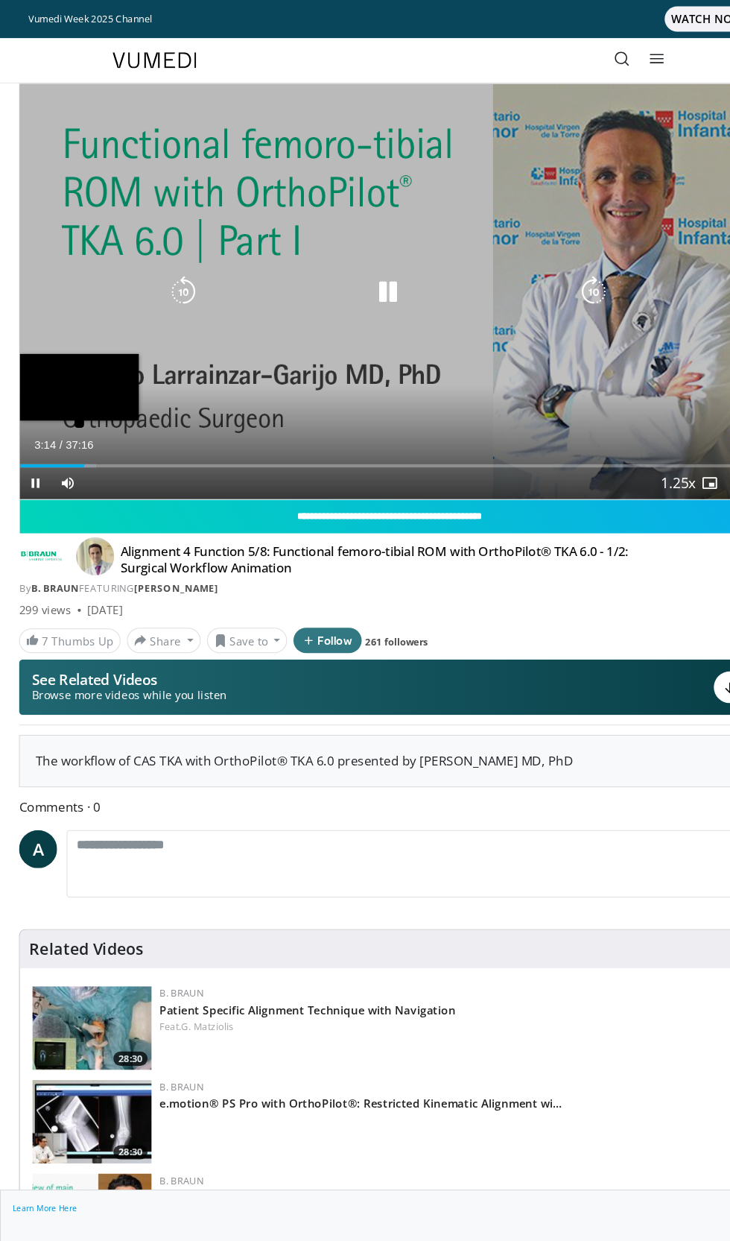
click at [317, 427] on div "Loaded : 10.28% 03:14" at bounding box center [365, 432] width 693 height 14
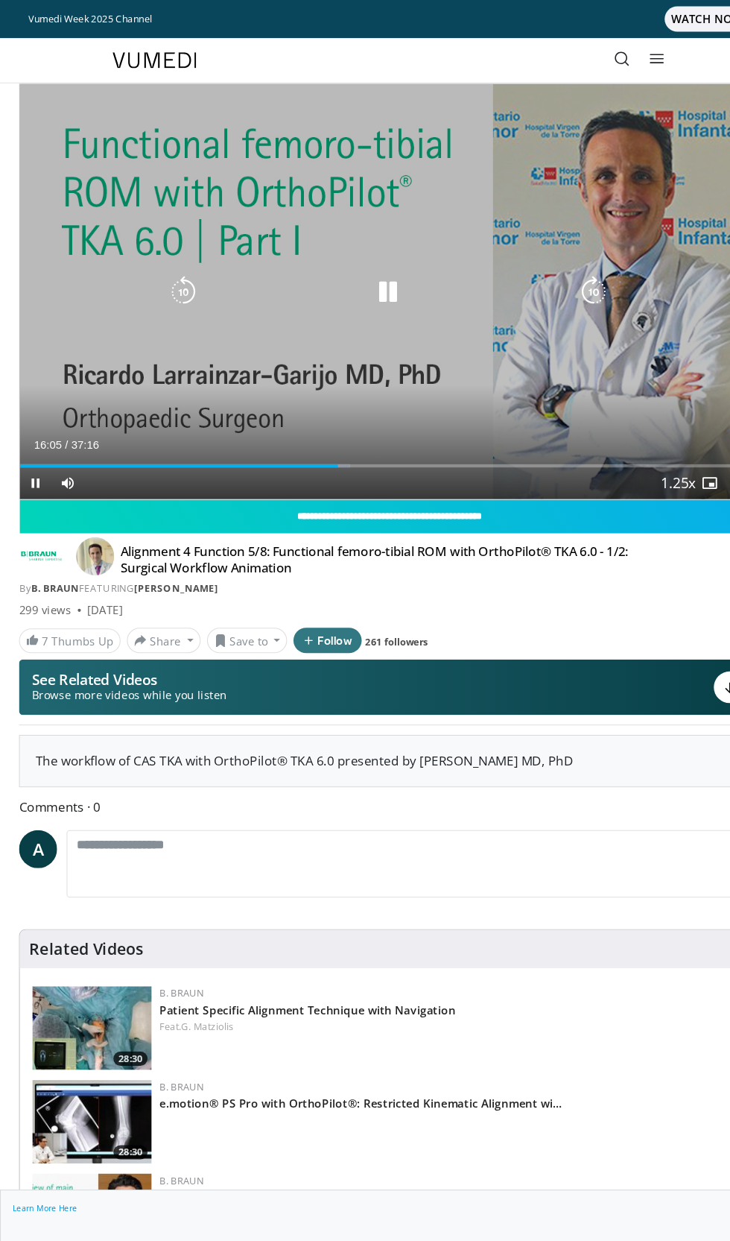
click at [262, 342] on div "70 seconds Tap to unmute" at bounding box center [365, 274] width 693 height 390
click at [409, 429] on div "Loaded : 45.67% 16:06 16:04" at bounding box center [365, 432] width 693 height 14
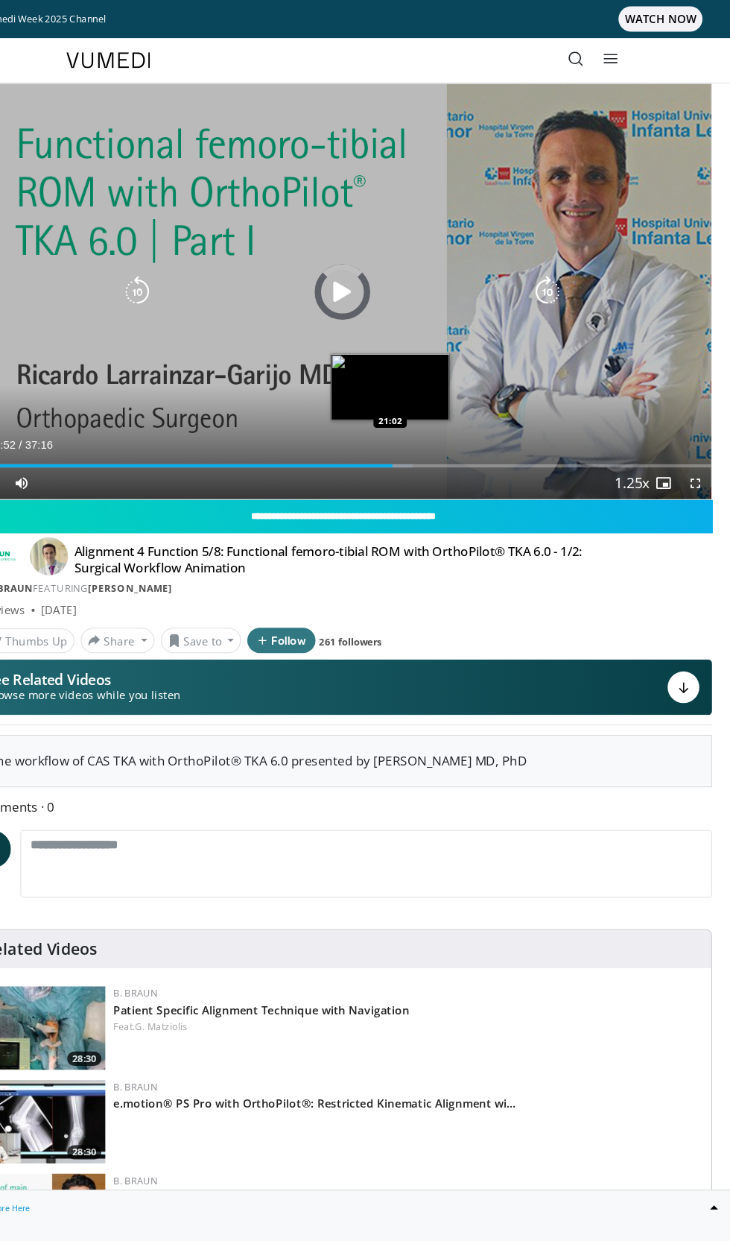
click at [518, 436] on div "Loaded : 59.42% 26:52 21:02" at bounding box center [365, 437] width 693 height 3
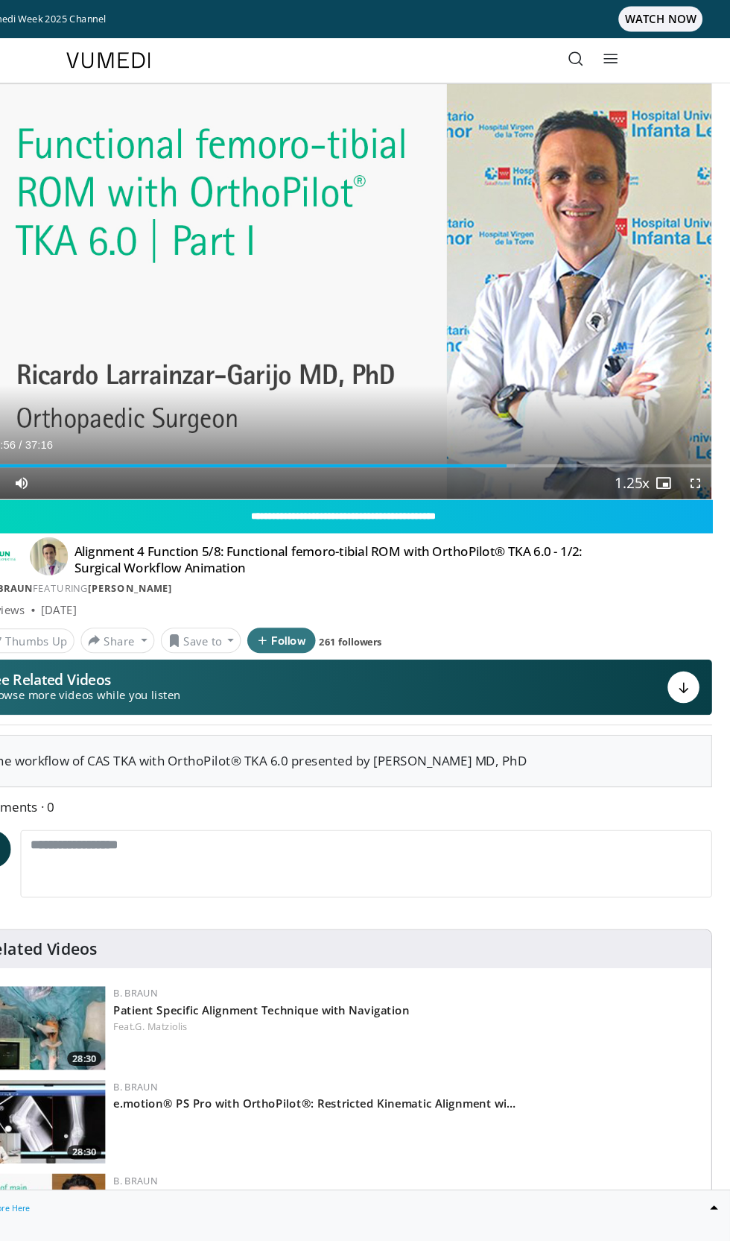
click at [572, 451] on div "Current Time 26:56 / Duration 37:16 Pause Skip Backward Skip Forward Mute Loade…" at bounding box center [365, 454] width 693 height 30
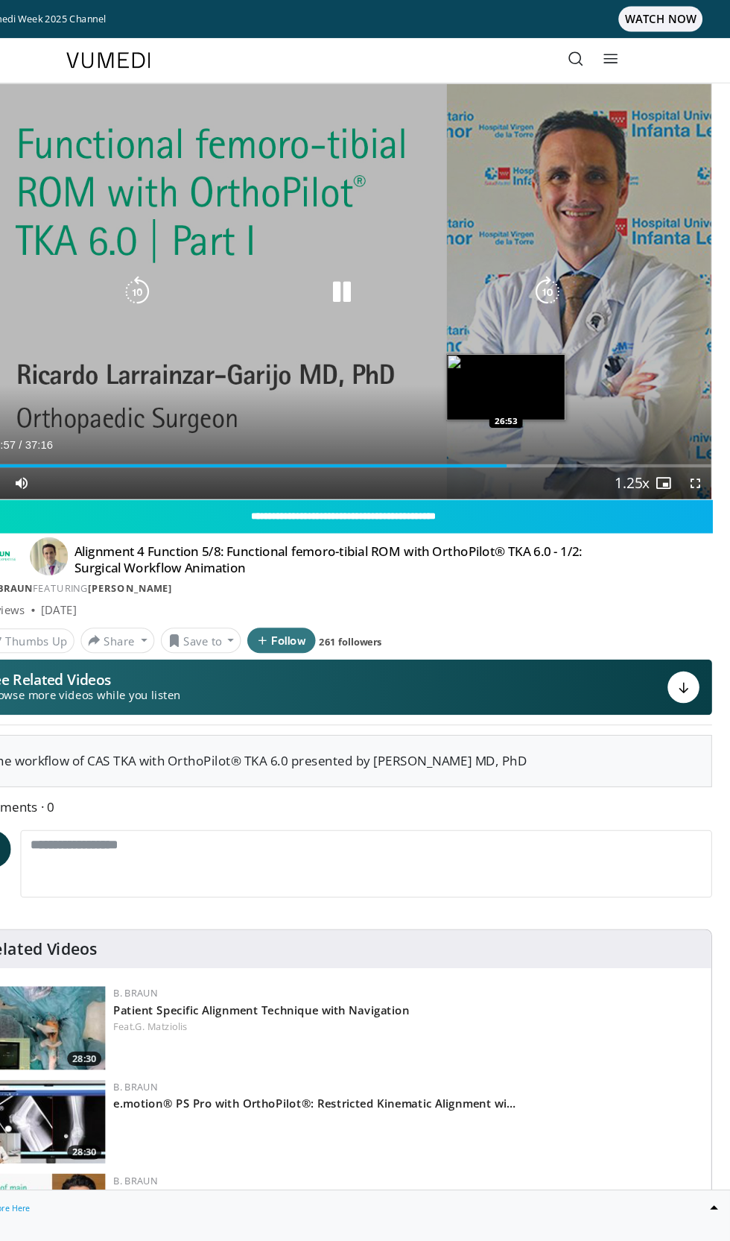
click at [576, 429] on div "Loaded : 74.21% 26:57 26:53" at bounding box center [365, 432] width 693 height 14
